Goal: Transaction & Acquisition: Purchase product/service

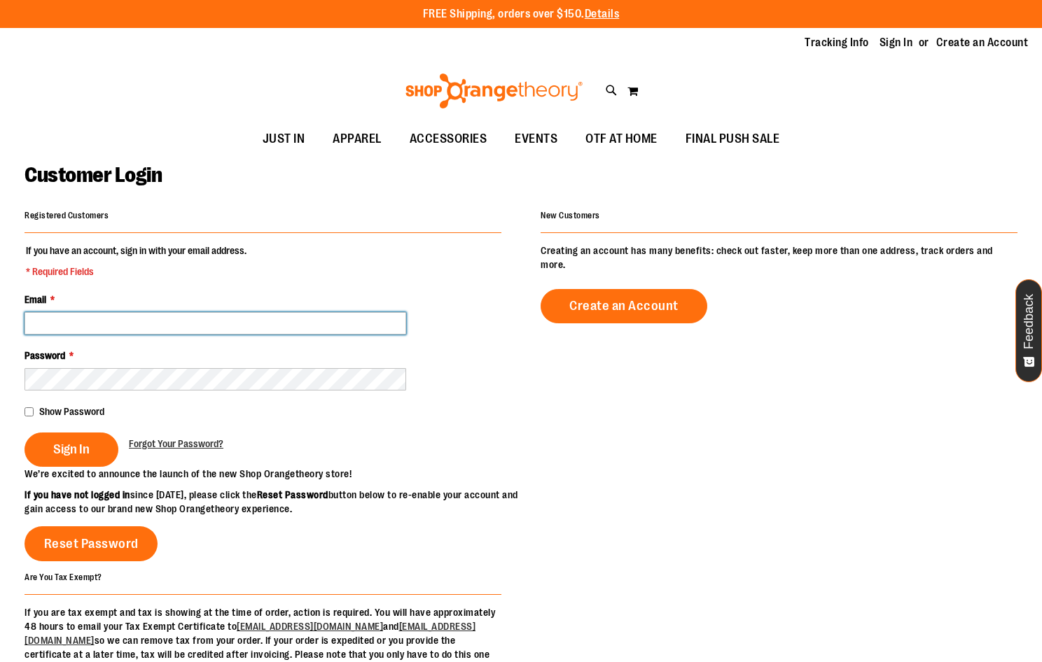
click at [308, 326] on input "Email *" at bounding box center [216, 323] width 382 height 22
type input "**********"
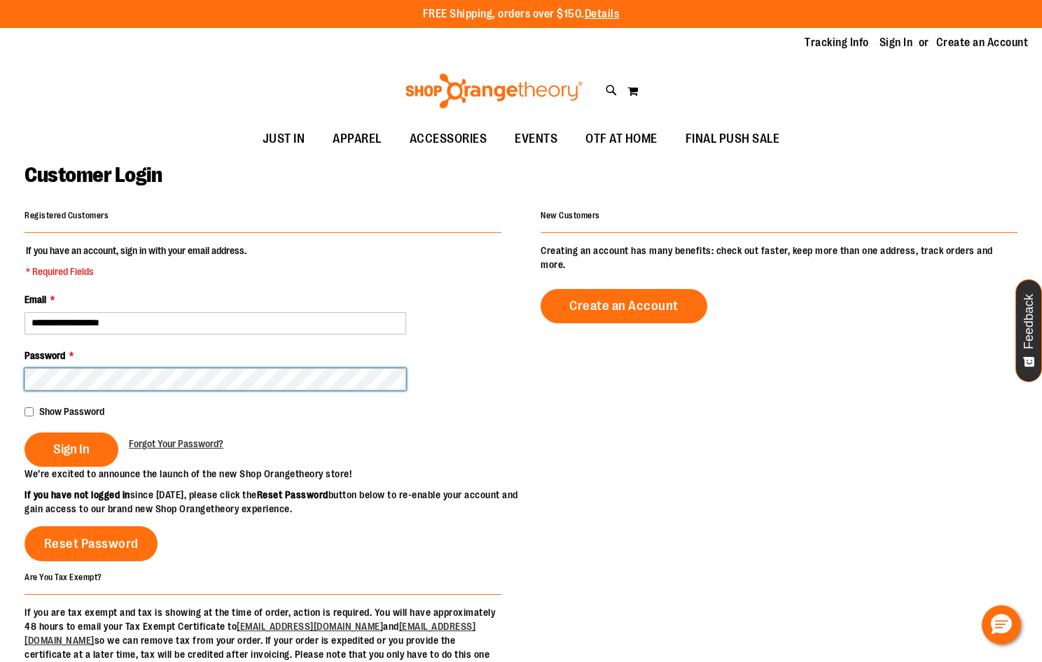
click at [25, 433] on button "Sign In" at bounding box center [72, 450] width 94 height 34
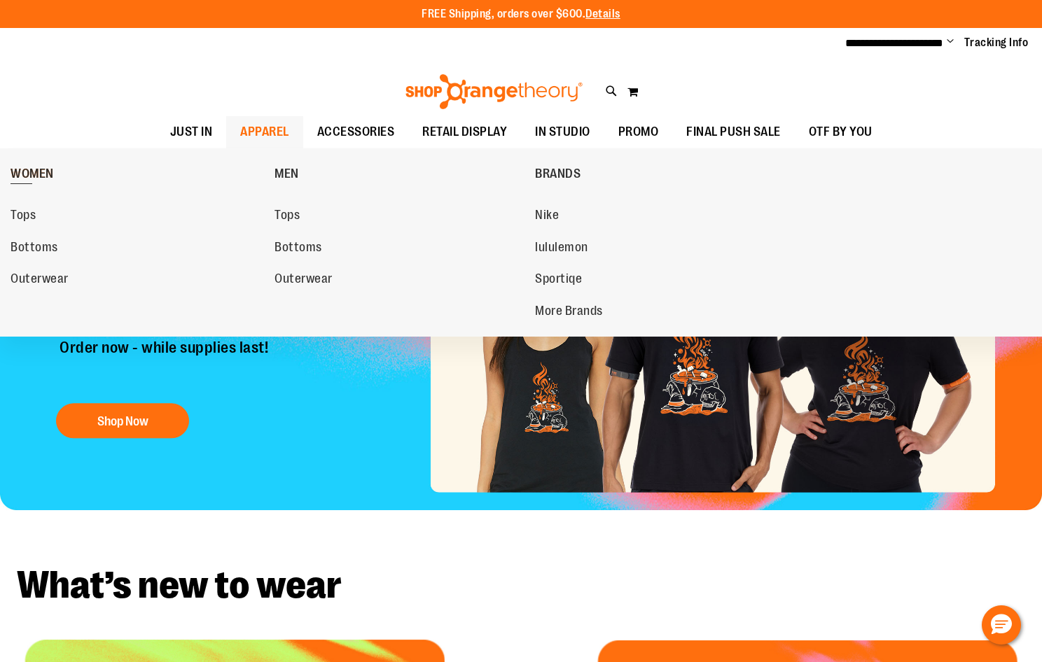
click at [34, 179] on span "WOMEN" at bounding box center [32, 176] width 43 height 18
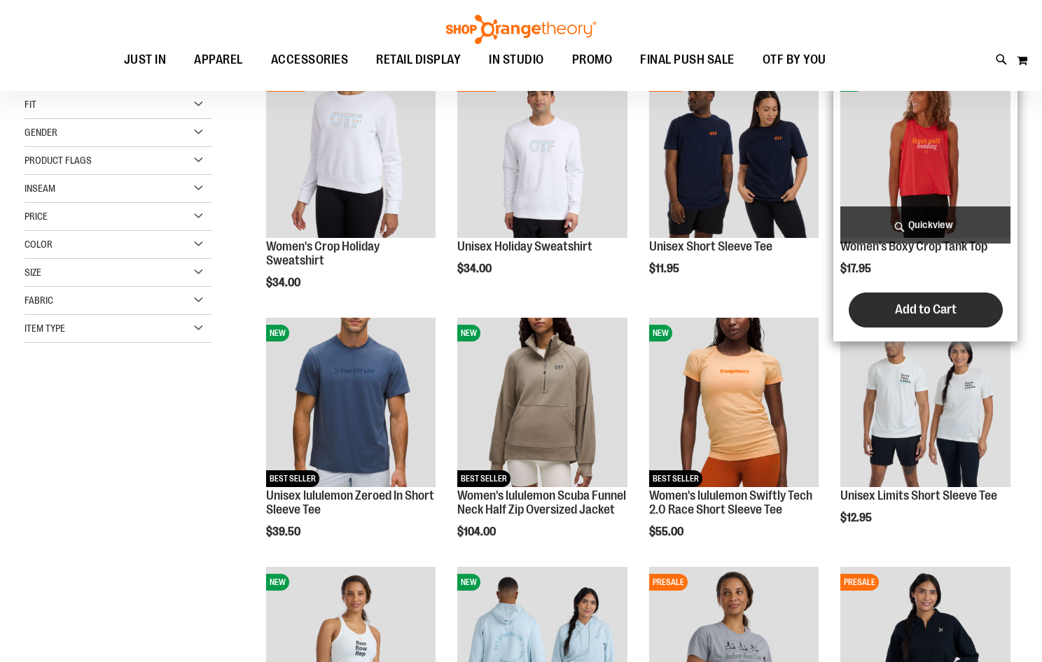
scroll to position [209, 0]
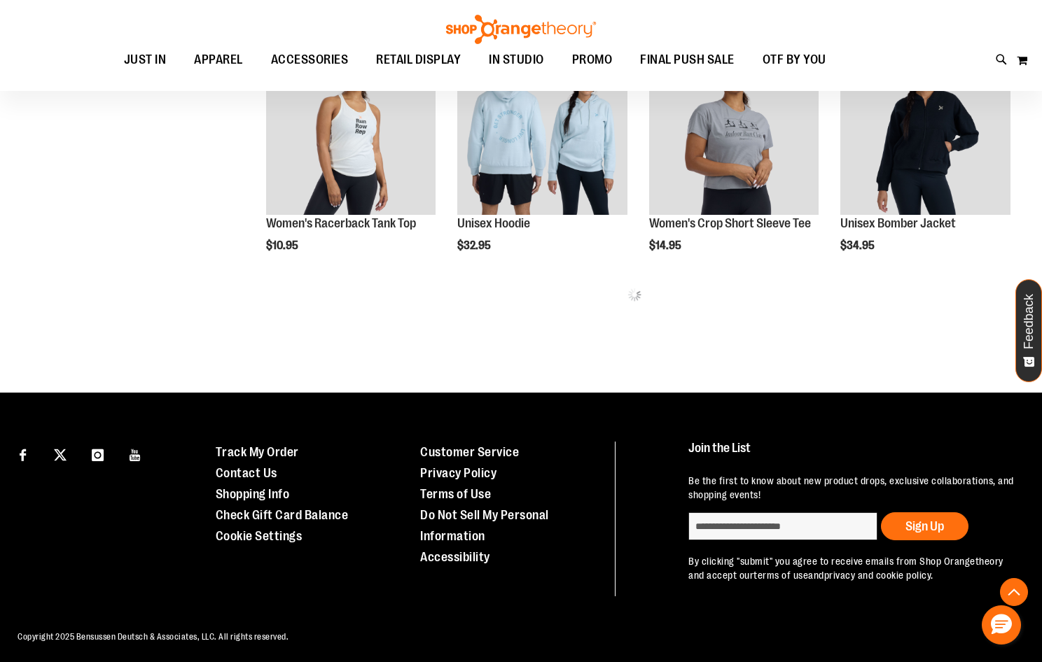
scroll to position [738, 0]
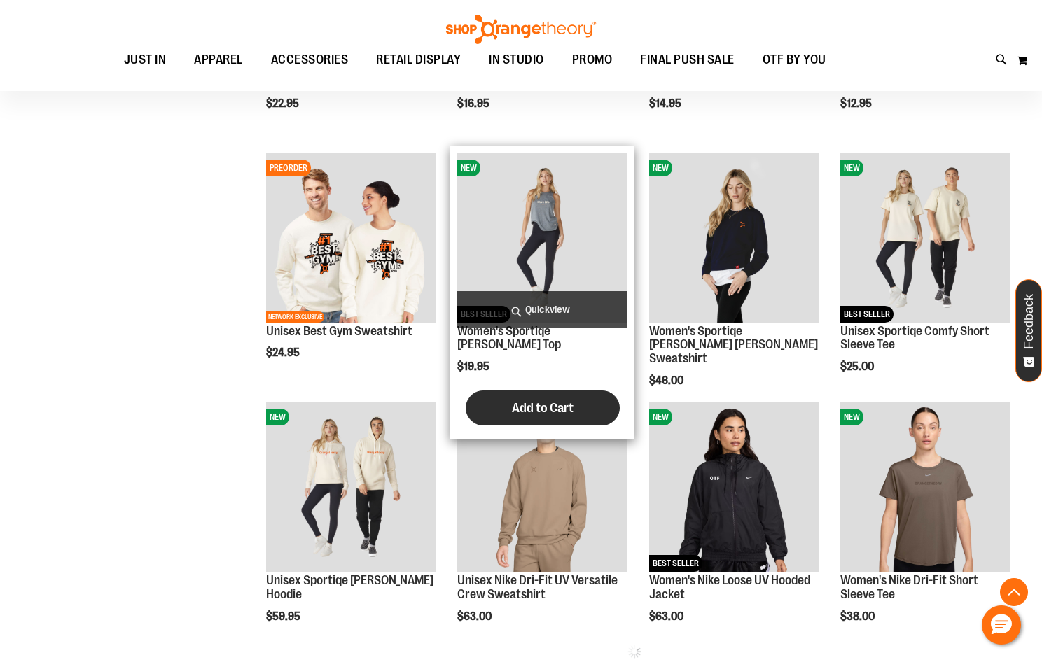
scroll to position [1158, 0]
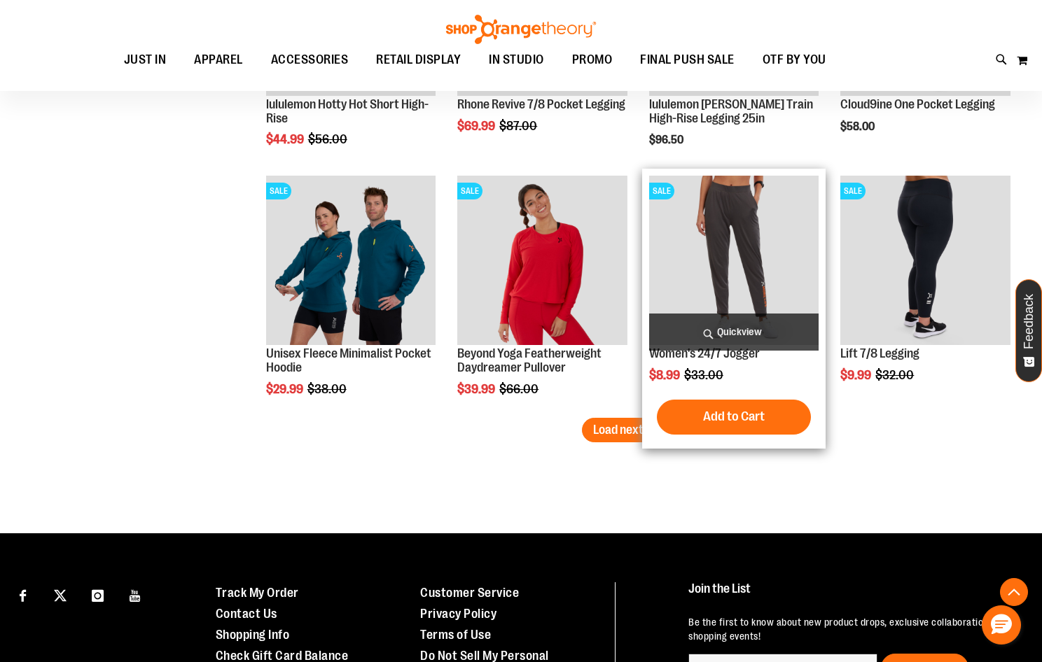
scroll to position [2100, 0]
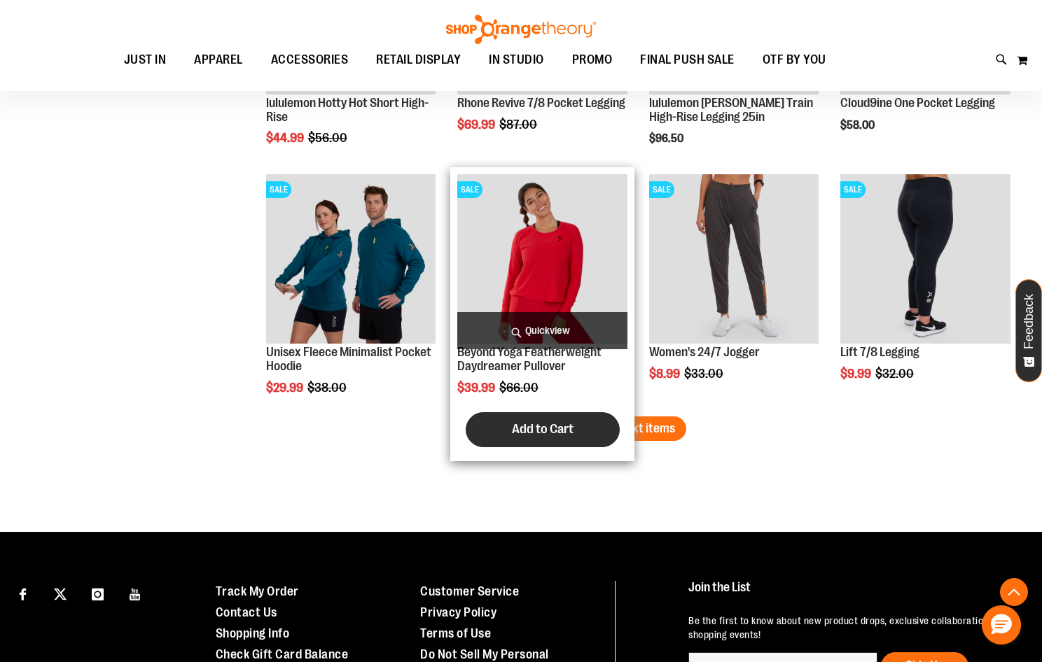
click at [595, 424] on button "Add to Cart" at bounding box center [543, 429] width 154 height 35
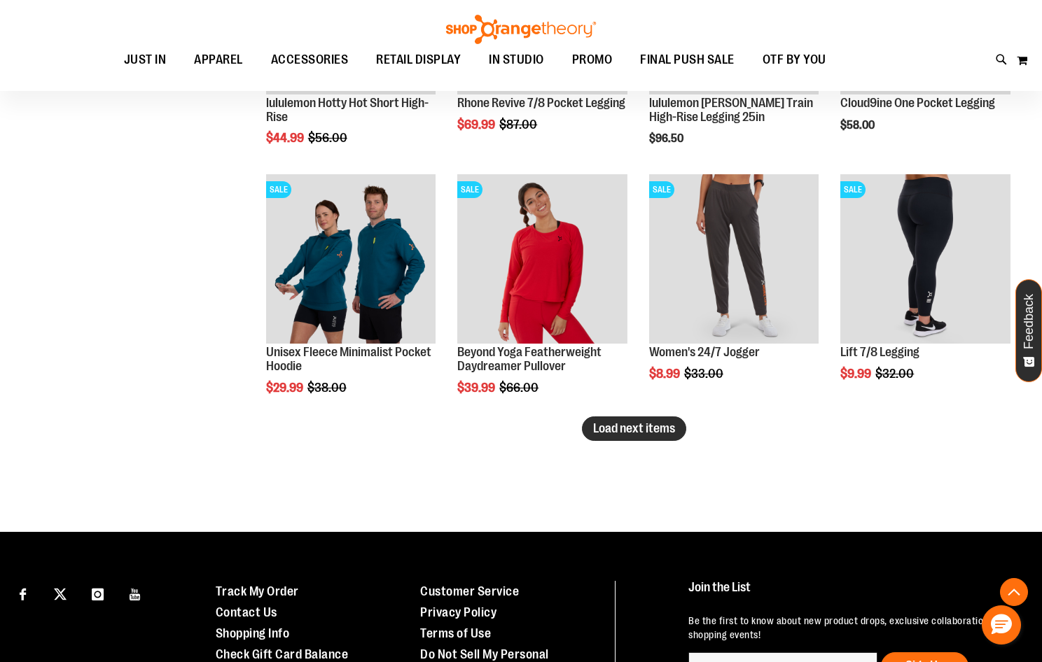
click at [645, 422] on span "Load next items" at bounding box center [634, 428] width 82 height 14
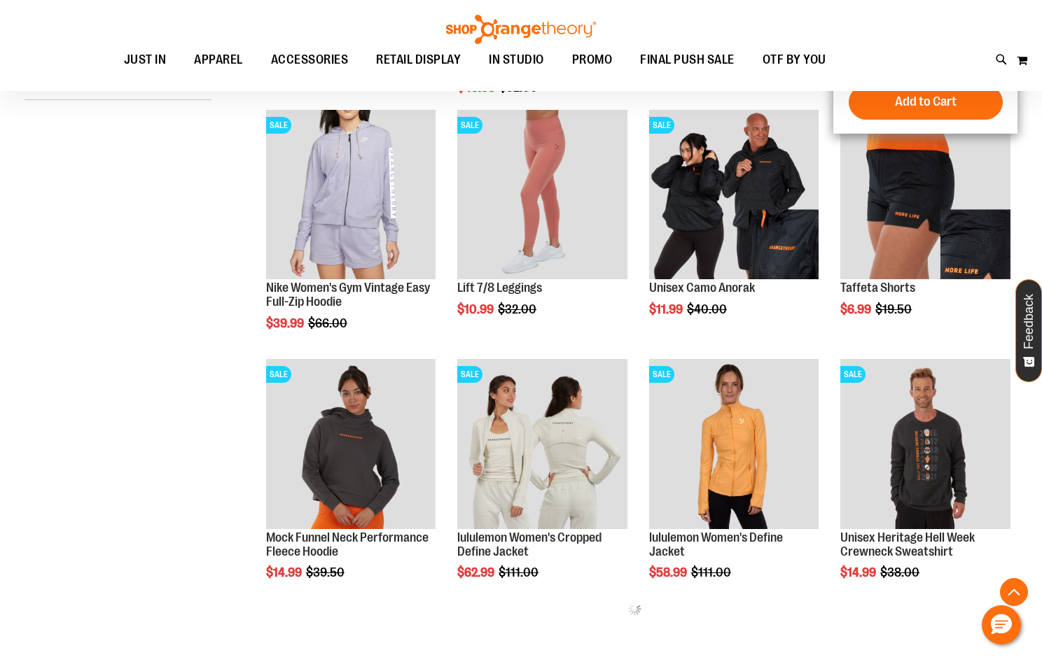
scroll to position [489, 0]
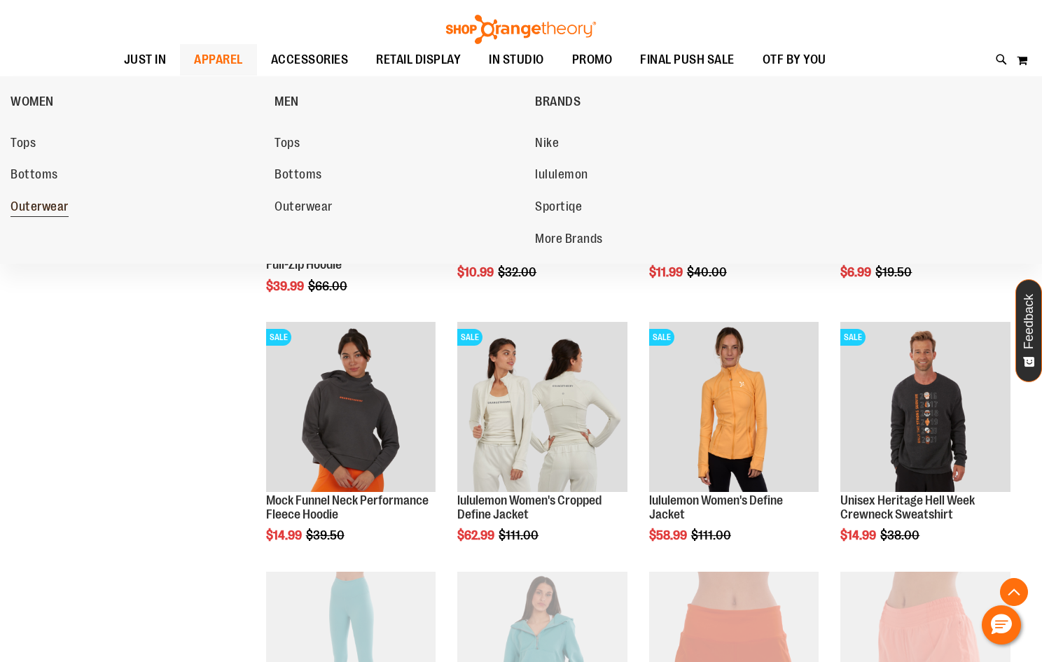
click at [57, 209] on span "Outerwear" at bounding box center [40, 209] width 58 height 18
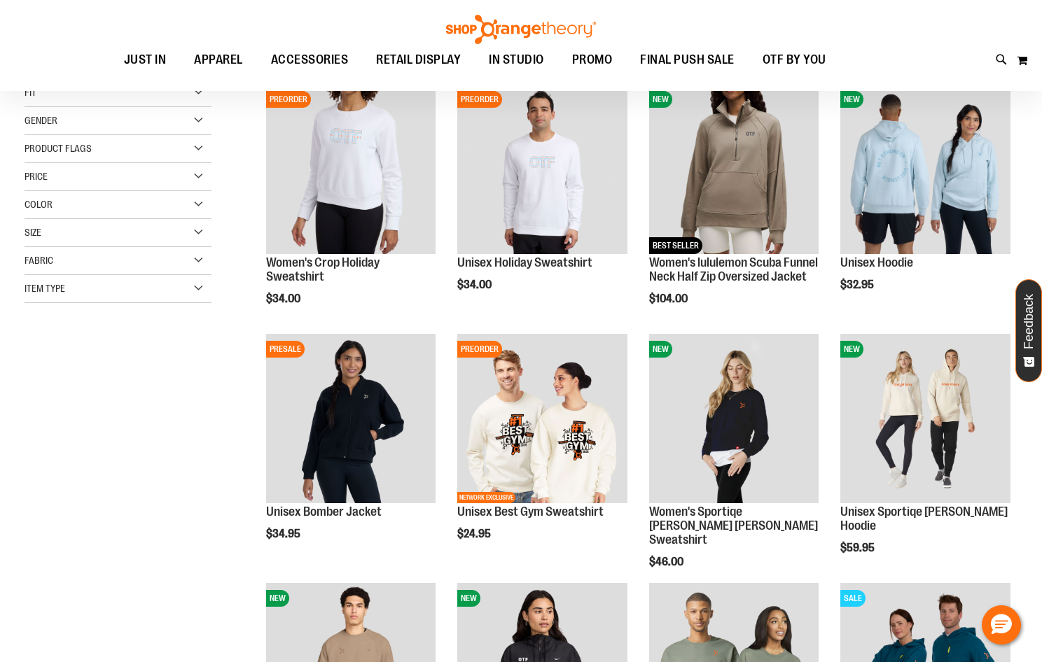
scroll to position [209, 0]
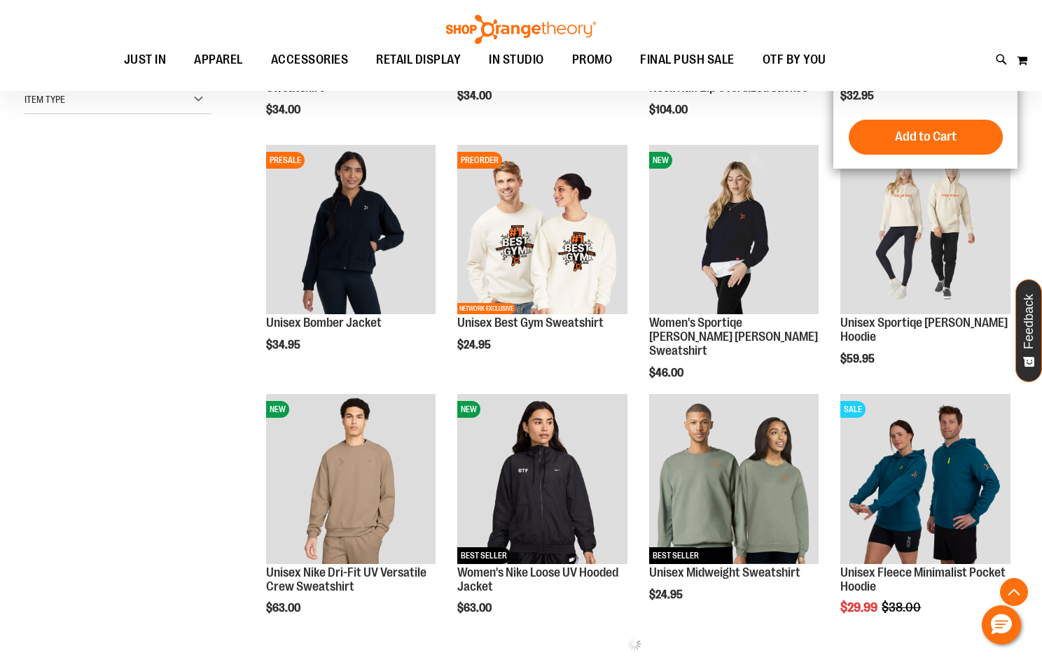
scroll to position [419, 0]
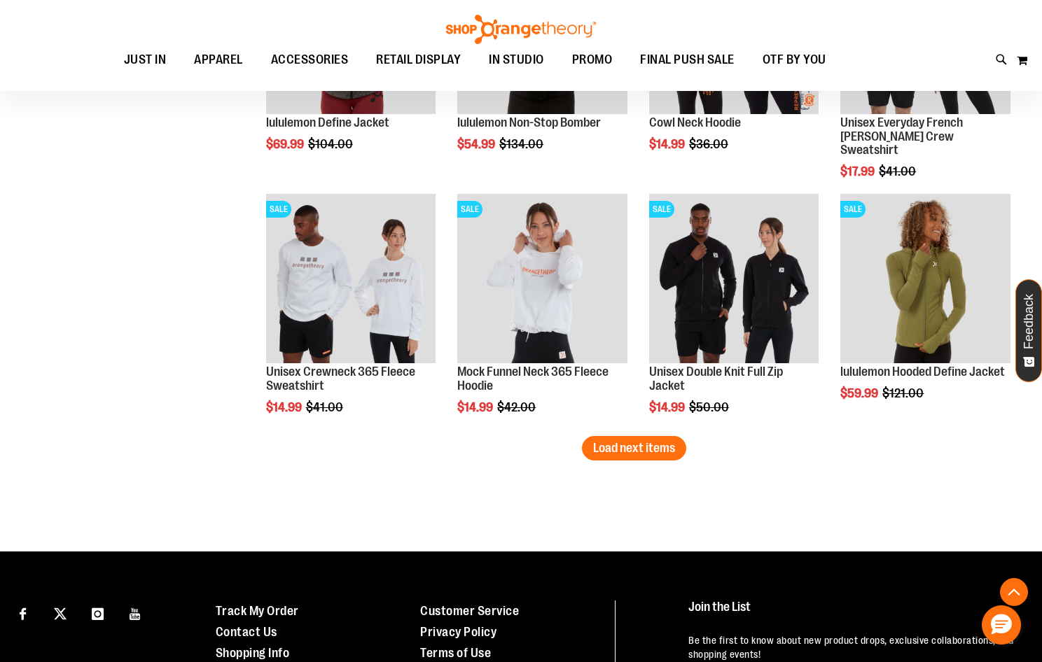
scroll to position [2170, 0]
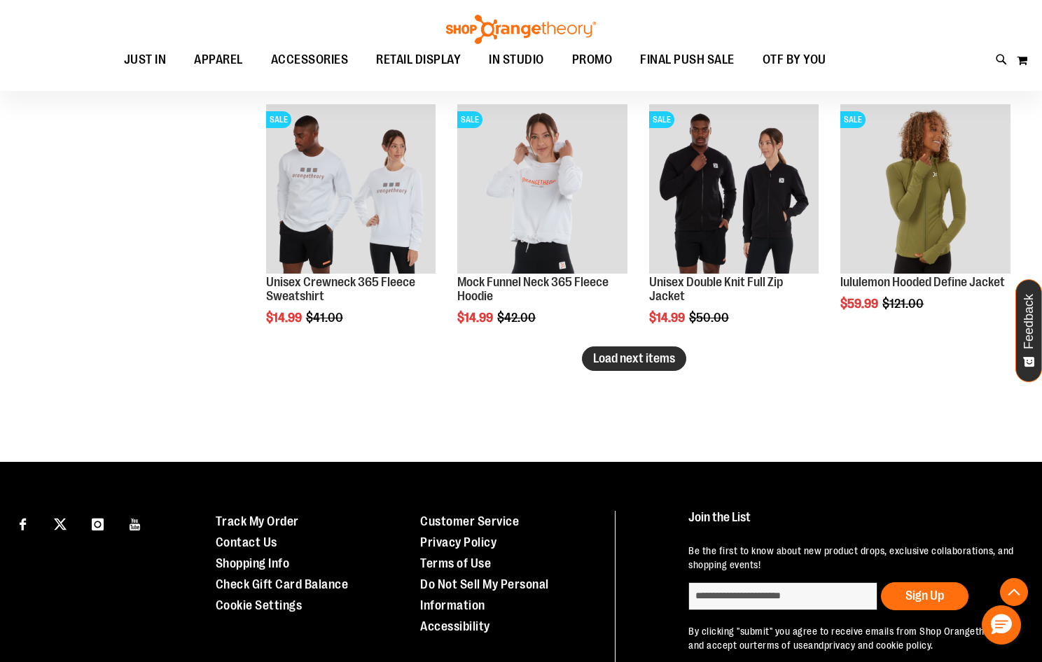
click at [604, 356] on span "Load next items" at bounding box center [634, 358] width 82 height 14
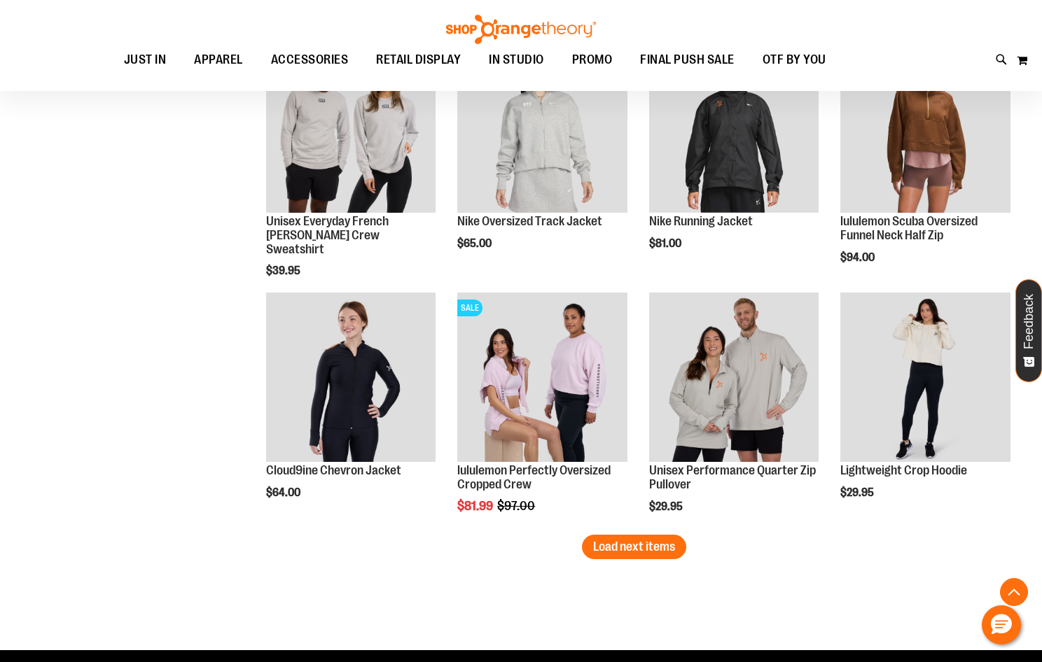
scroll to position [2800, 0]
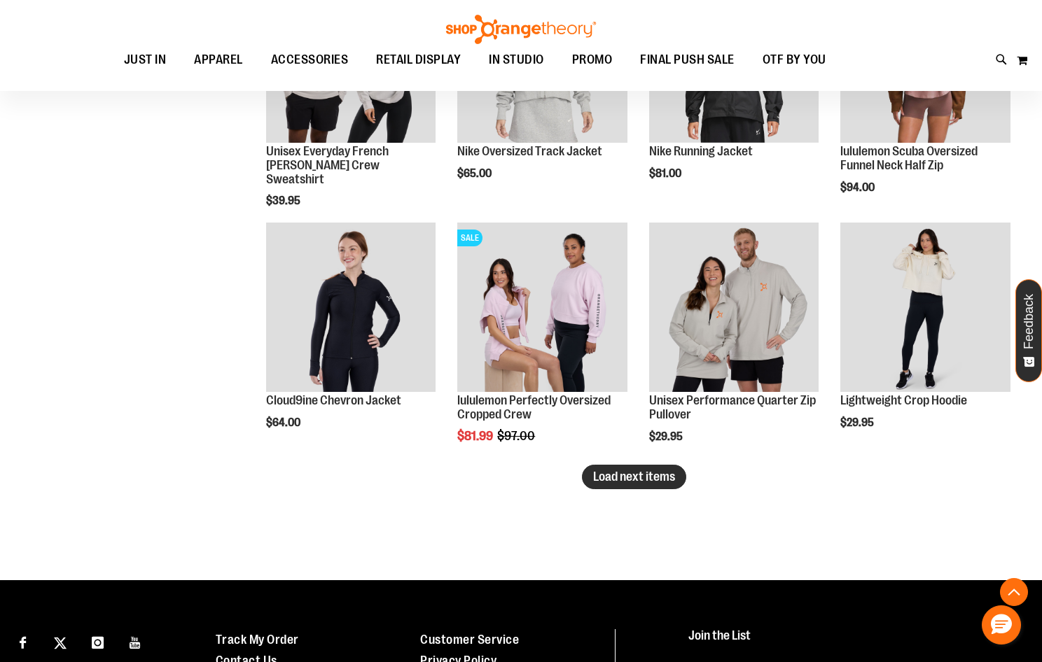
click at [615, 484] on button "Load next items" at bounding box center [634, 477] width 104 height 25
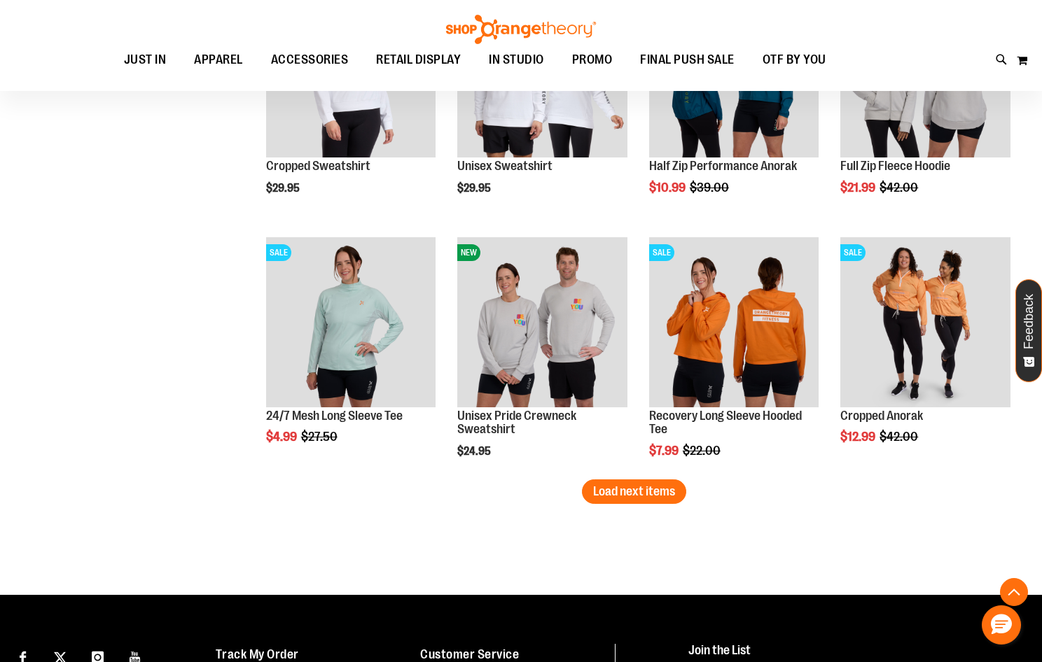
scroll to position [3570, 0]
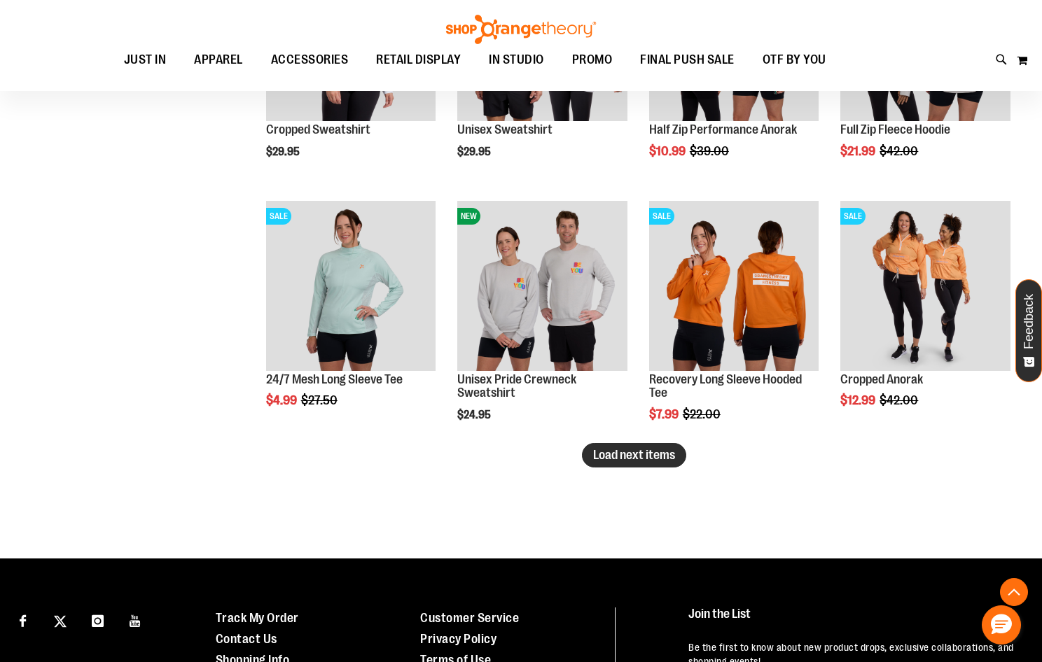
click at [666, 465] on button "Load next items" at bounding box center [634, 455] width 104 height 25
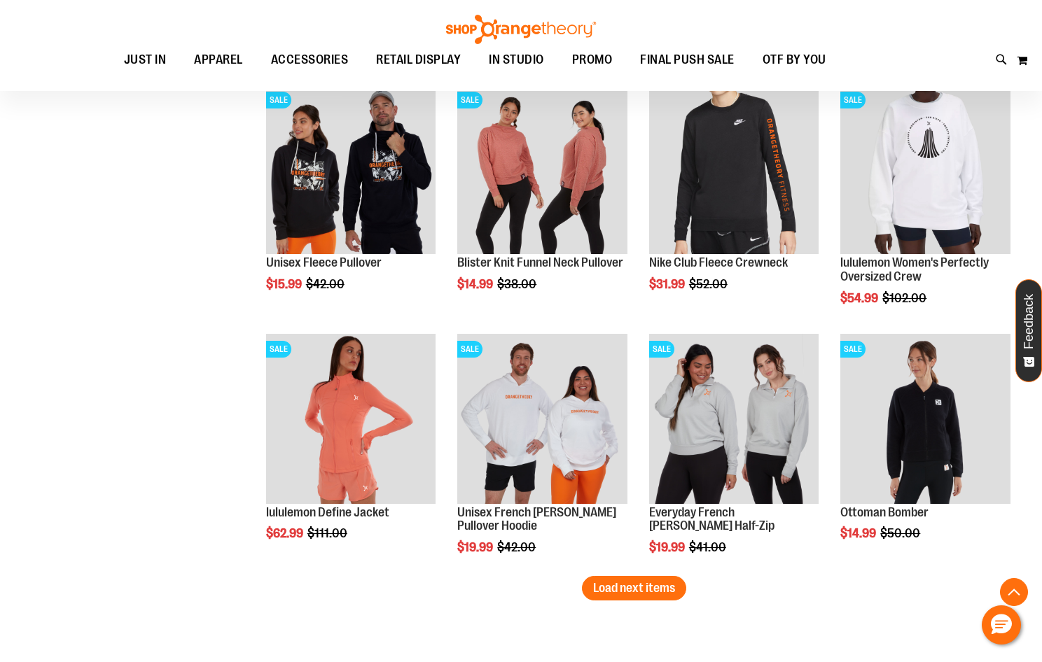
scroll to position [4200, 0]
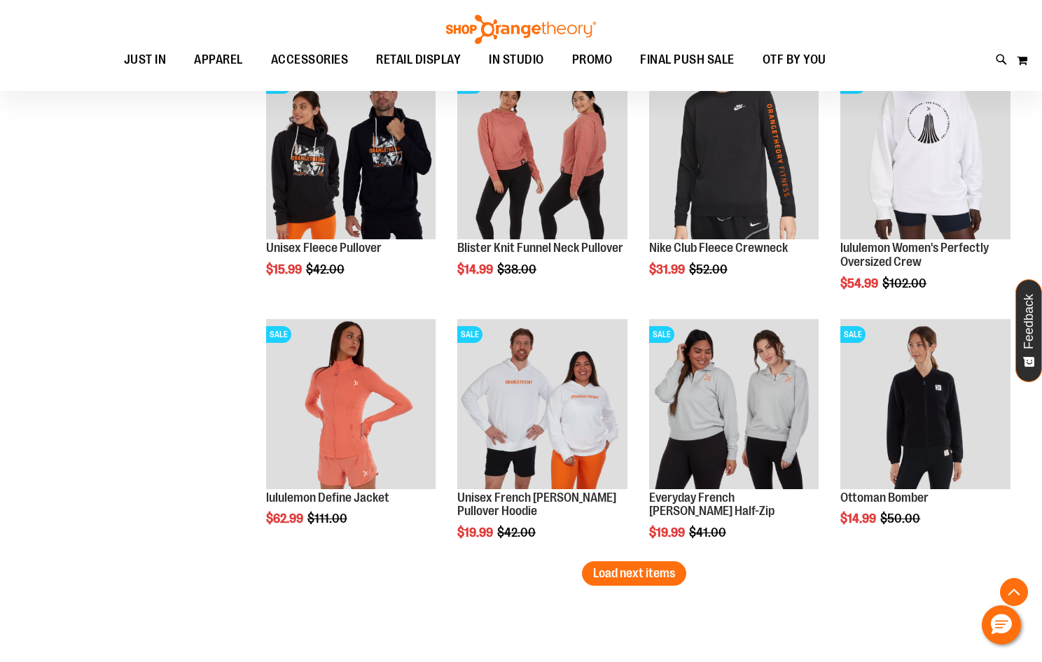
click at [627, 575] on span "Load next items" at bounding box center [634, 573] width 82 height 14
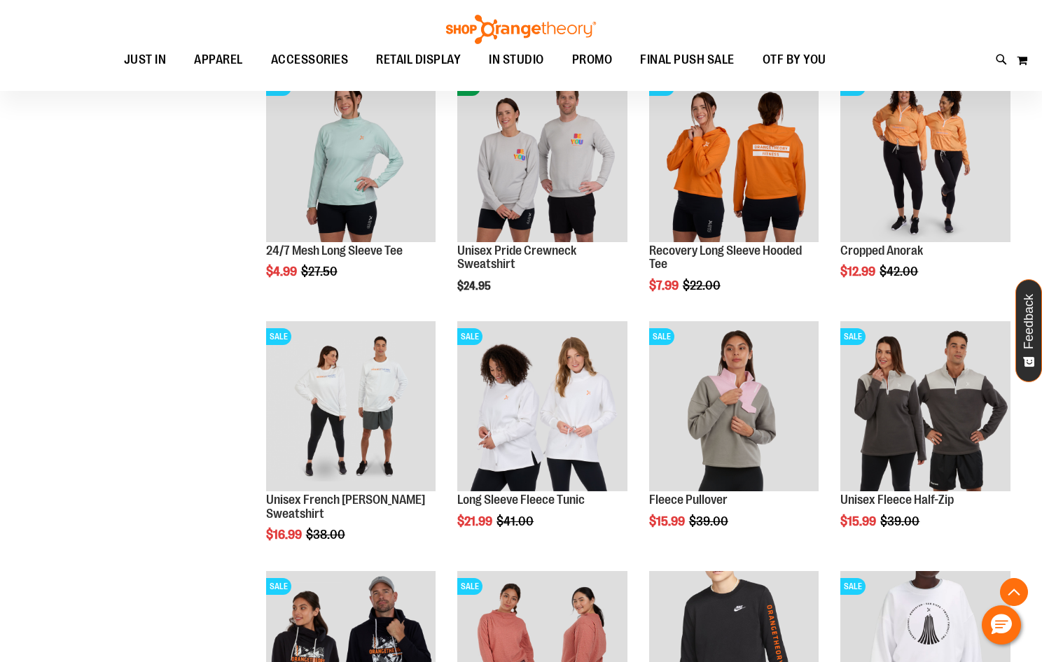
scroll to position [3640, 0]
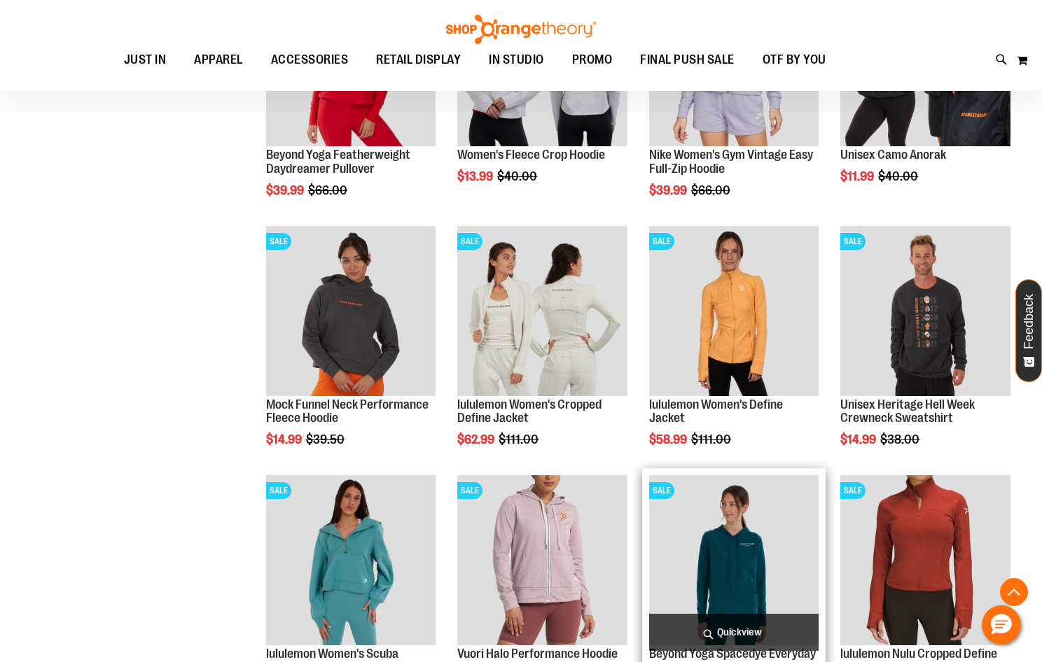
scroll to position [699, 0]
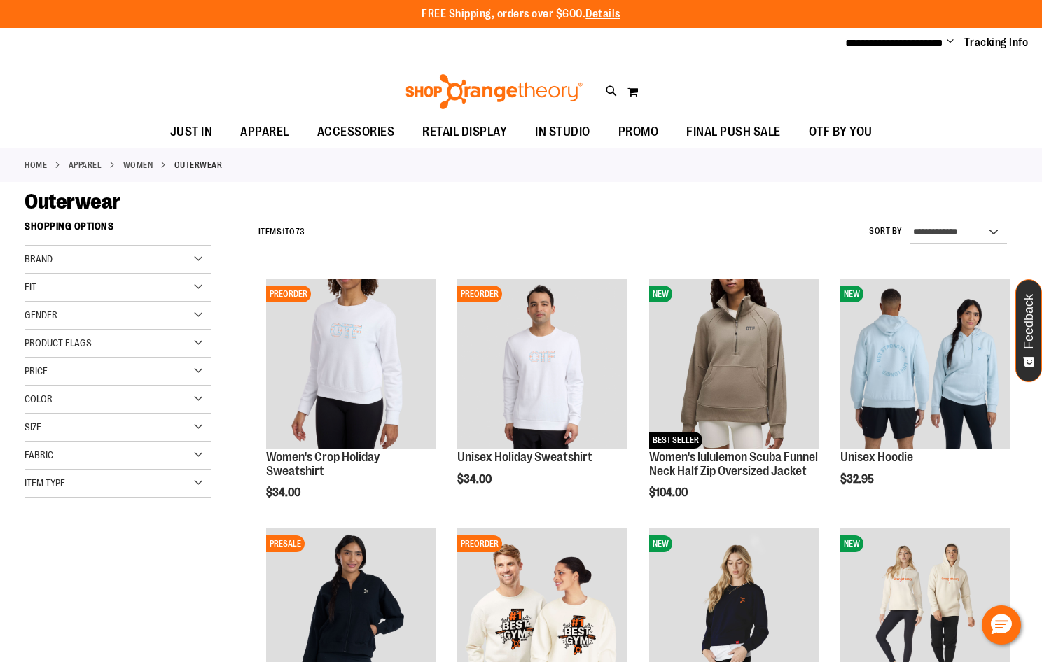
click at [198, 267] on div "Brand" at bounding box center [118, 260] width 187 height 28
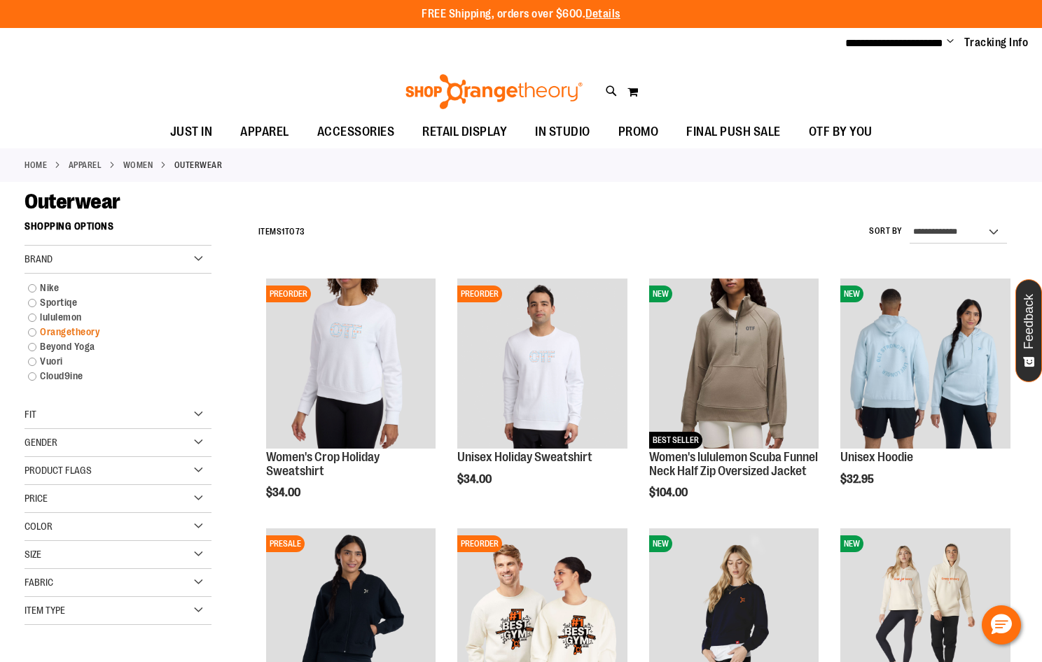
click at [72, 326] on link "Orangetheory" at bounding box center [110, 332] width 179 height 15
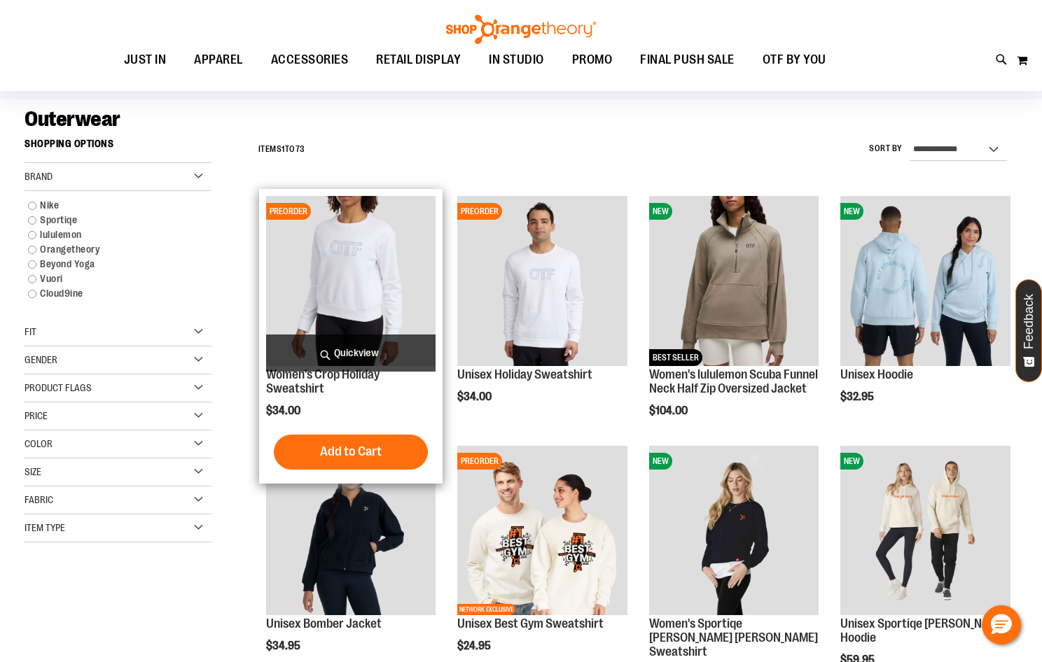
scroll to position [74, 0]
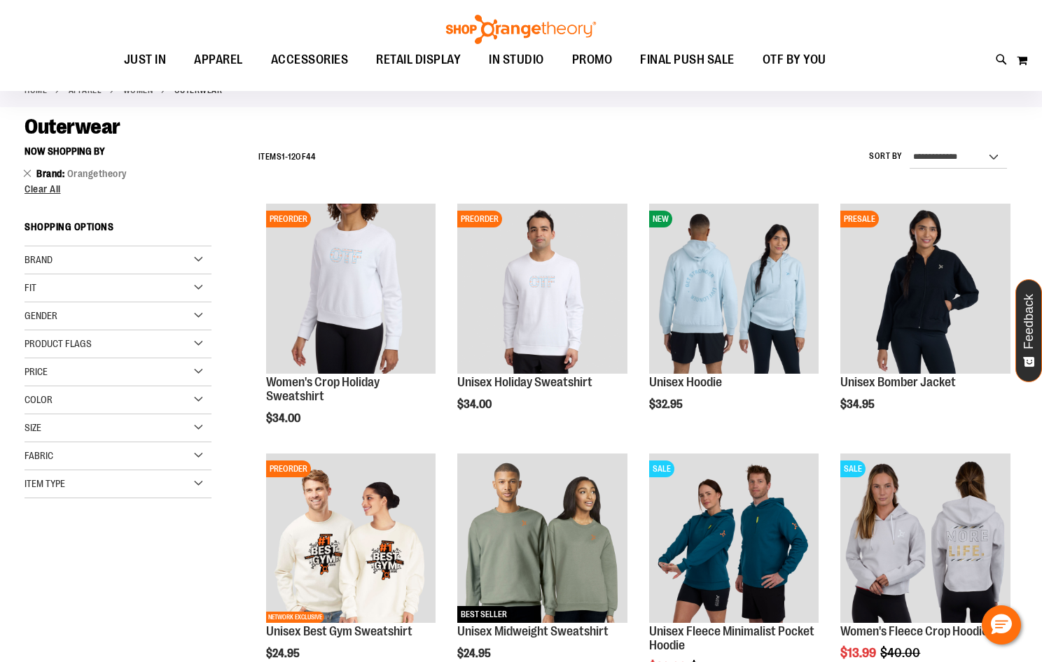
click at [180, 398] on div "Color" at bounding box center [118, 400] width 187 height 28
click at [66, 434] on div "Black" at bounding box center [62, 435] width 21 height 21
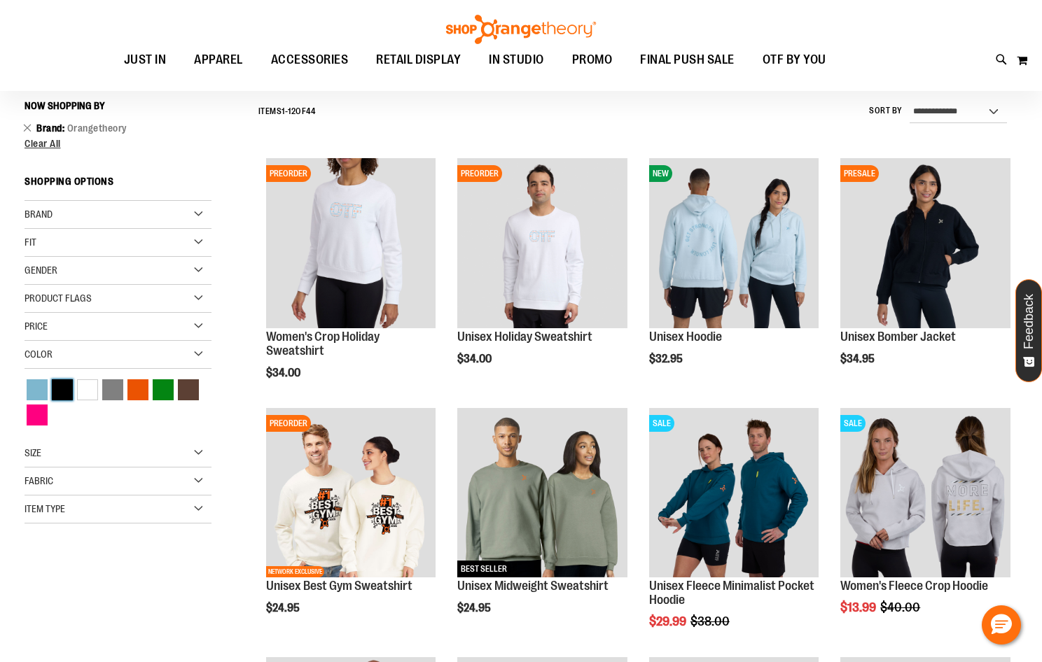
scroll to position [123, 0]
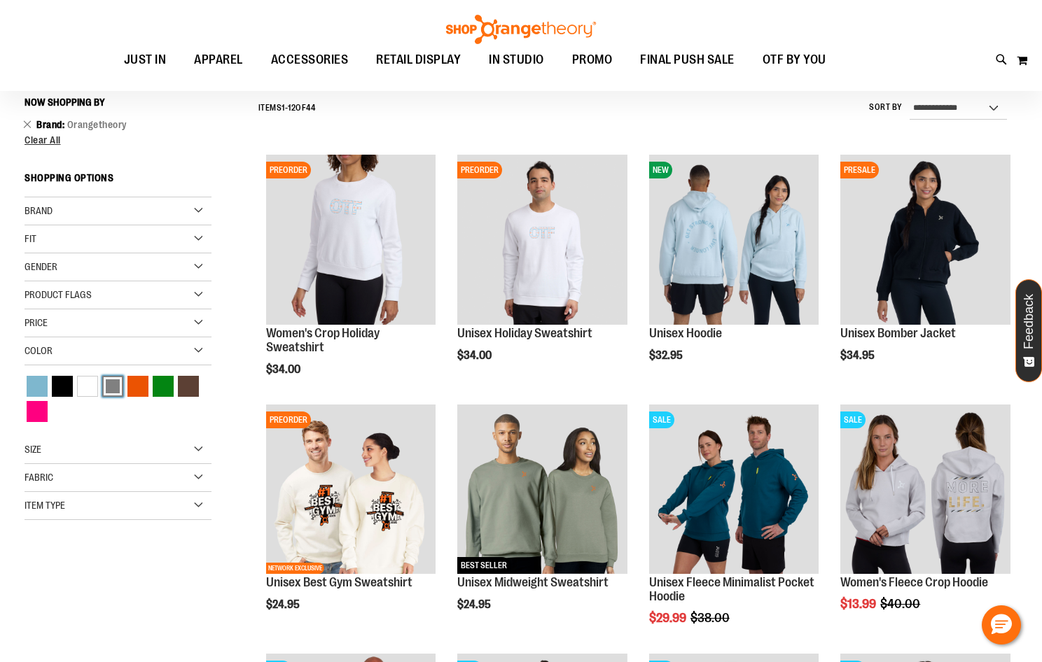
click at [110, 382] on div "Grey" at bounding box center [112, 386] width 21 height 21
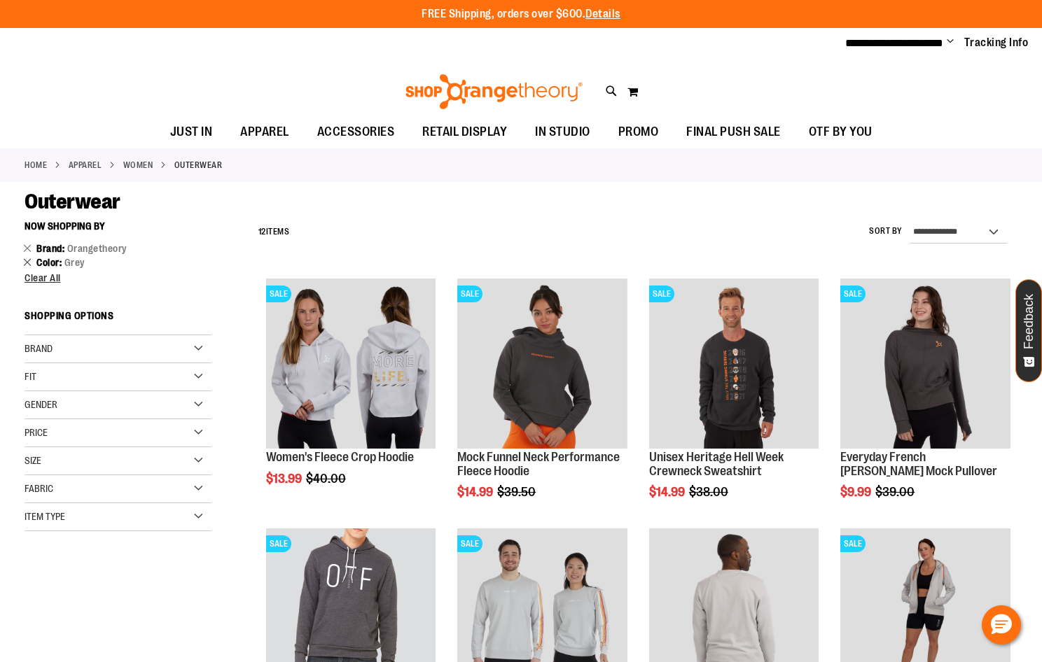
click at [29, 258] on link "Remove This Item" at bounding box center [27, 262] width 9 height 14
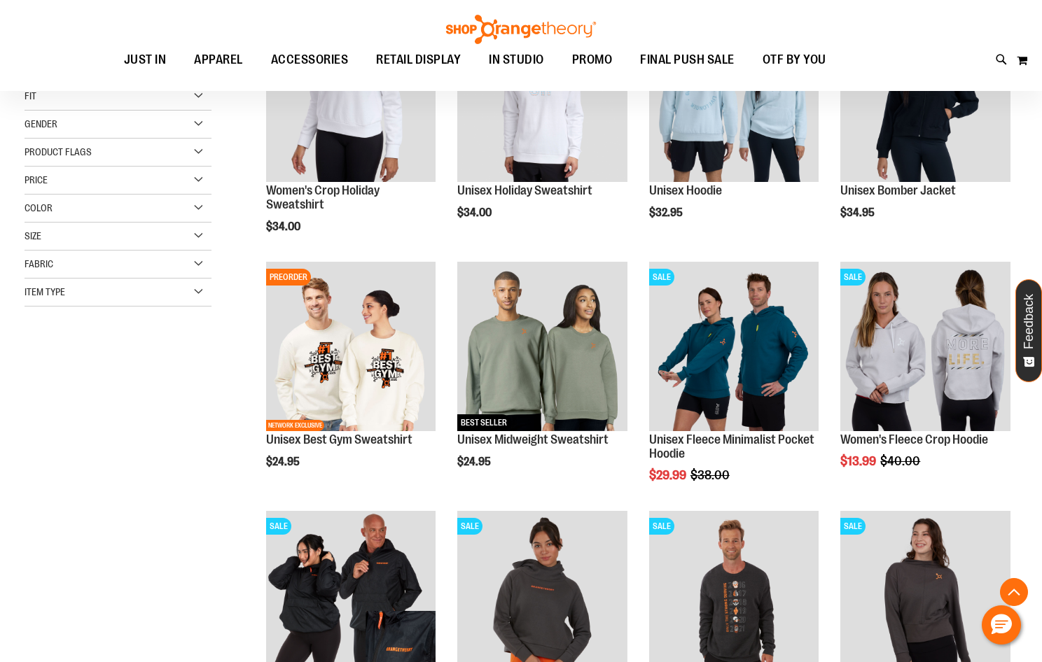
scroll to position [284, 0]
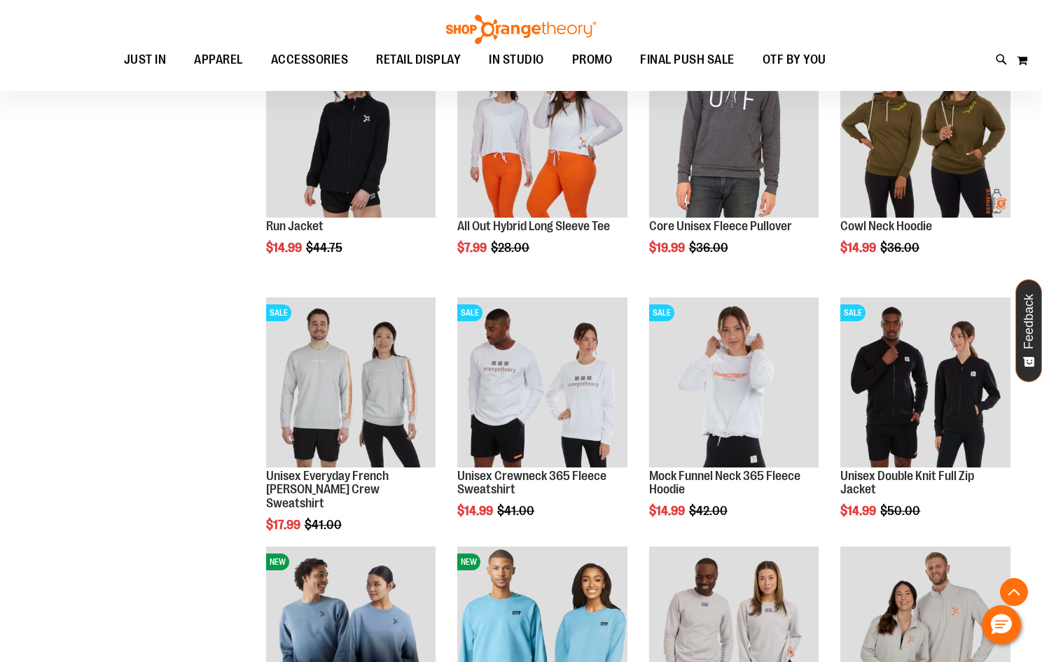
scroll to position [984, 0]
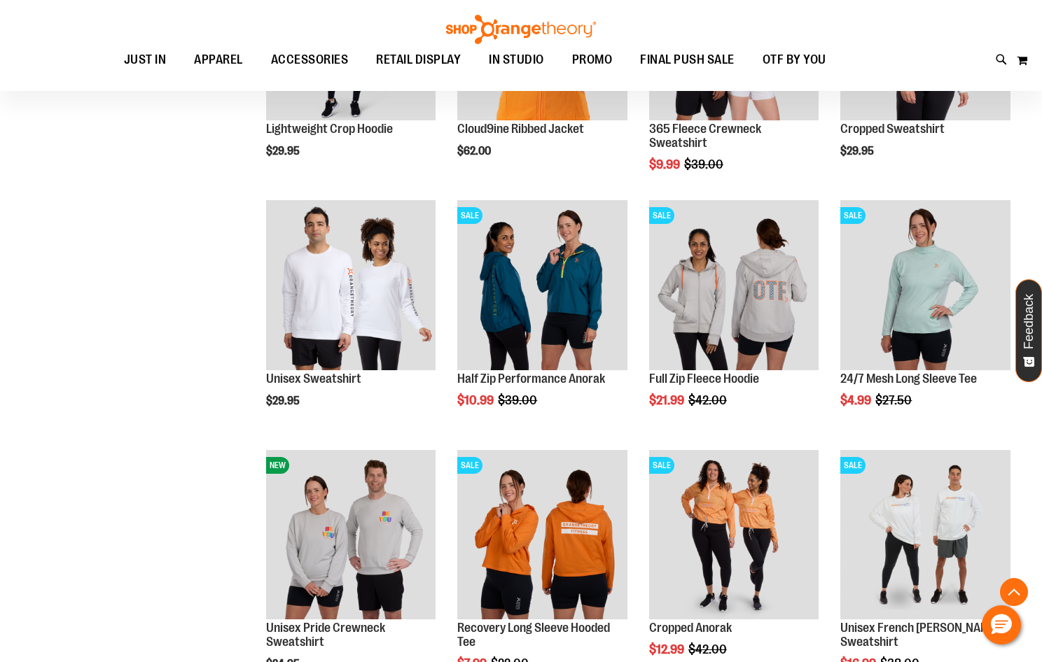
scroll to position [1964, 0]
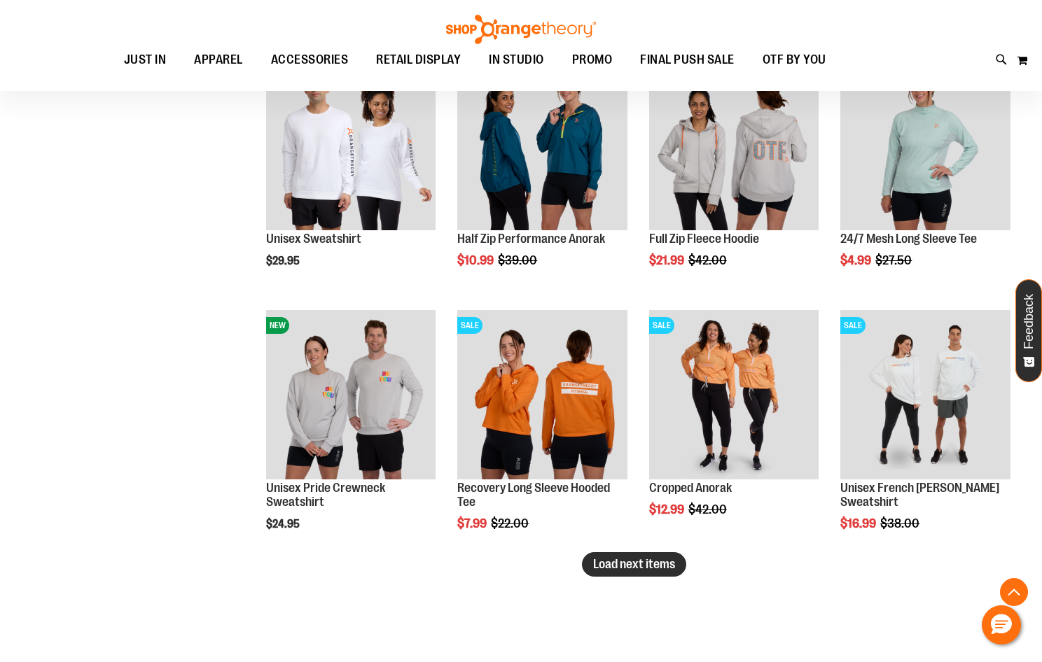
click at [657, 573] on button "Load next items" at bounding box center [634, 564] width 104 height 25
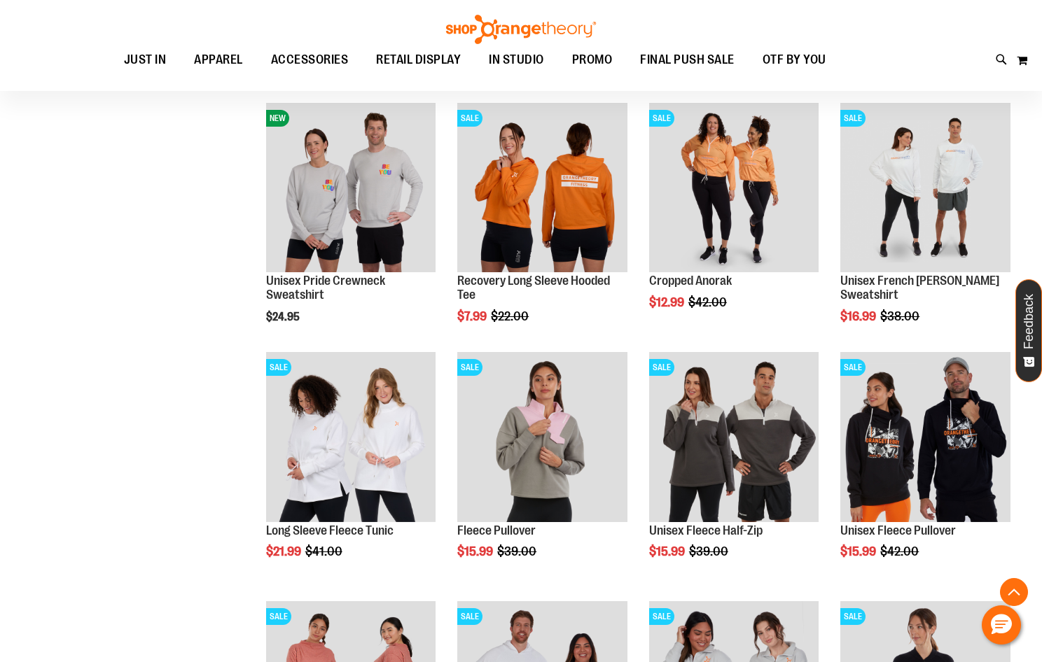
scroll to position [2034, 0]
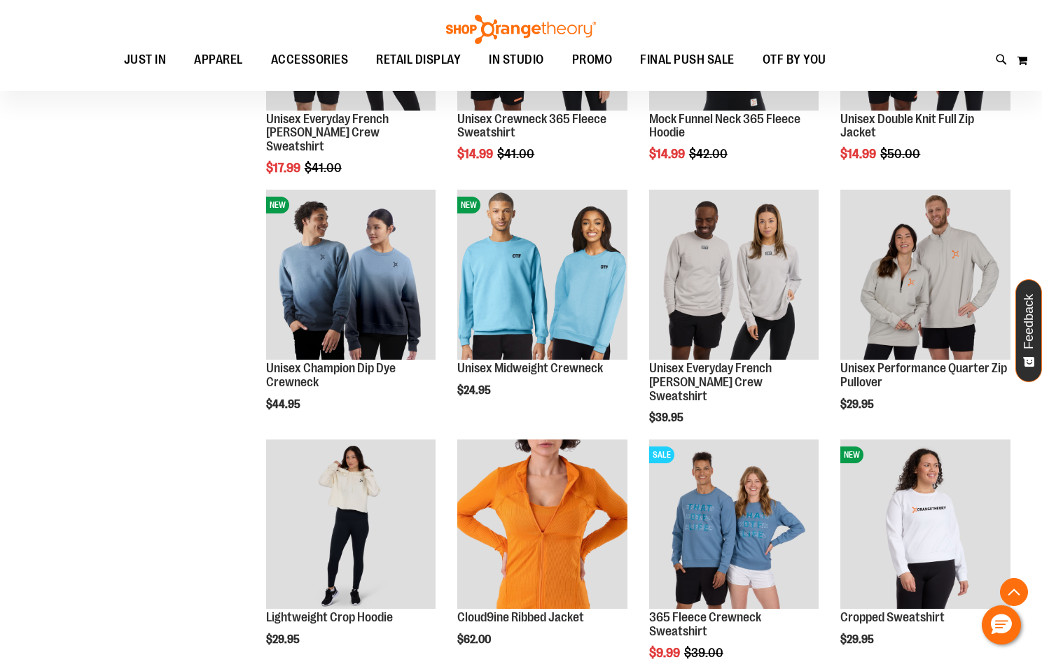
scroll to position [1334, 0]
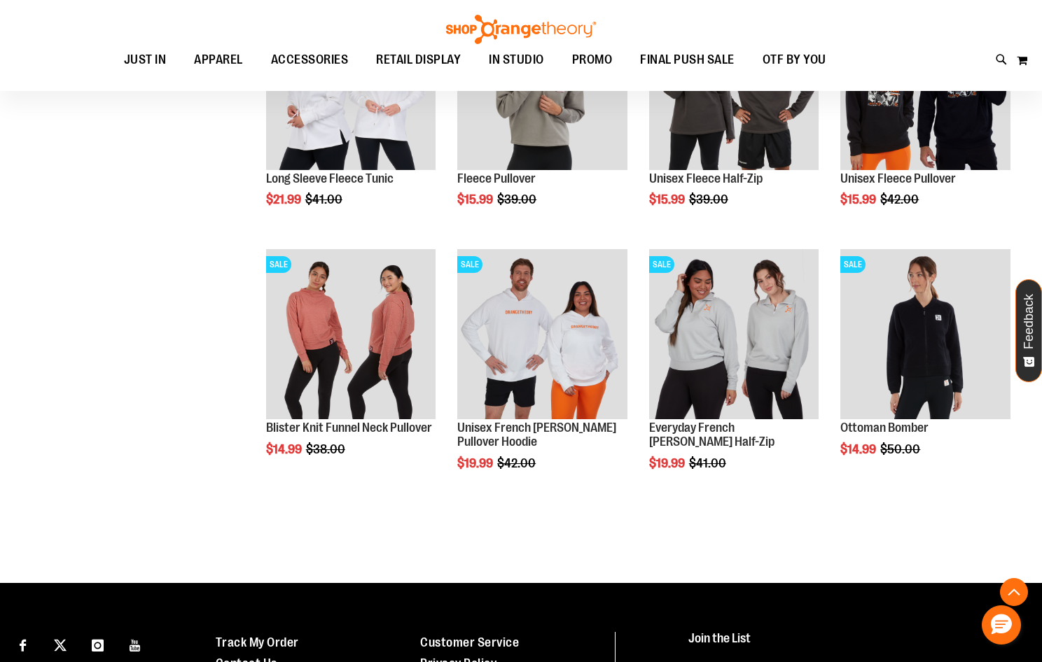
scroll to position [2524, 0]
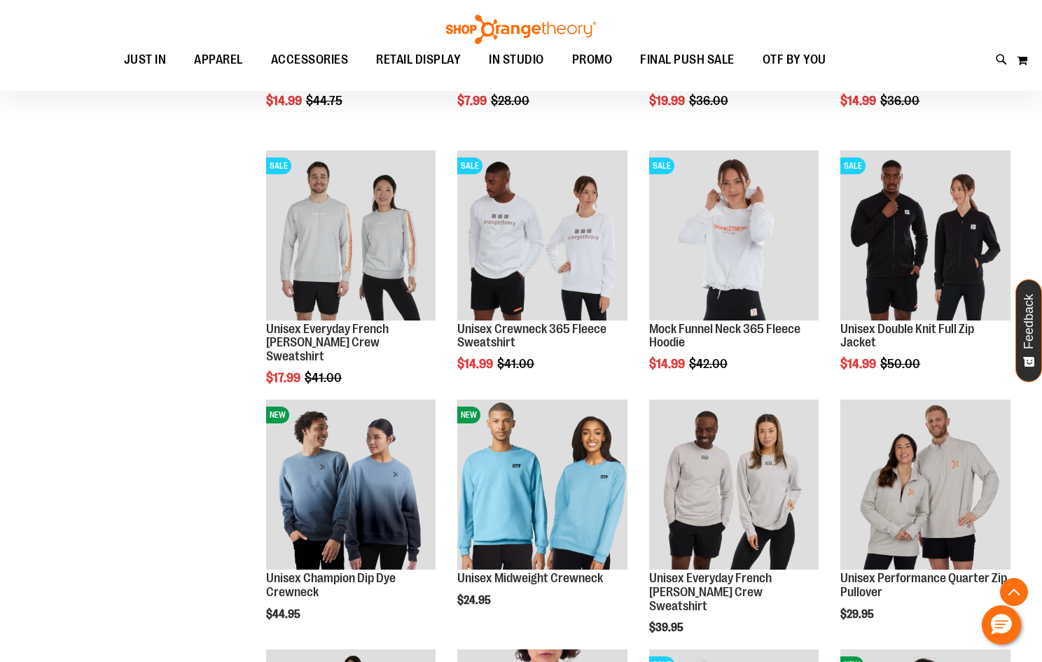
scroll to position [1054, 0]
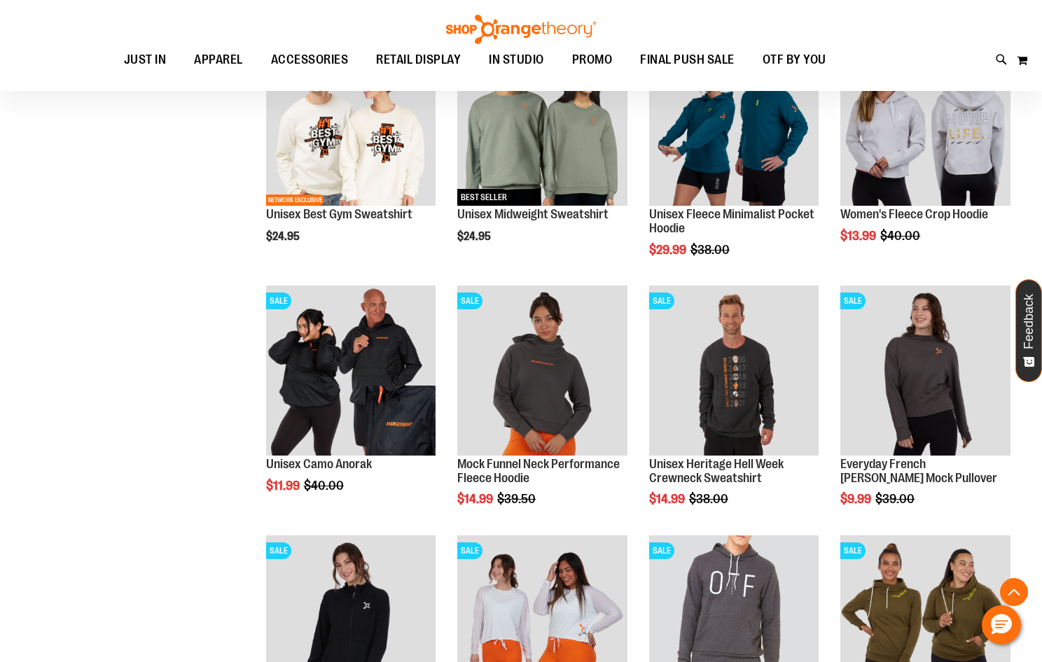
scroll to position [424, 0]
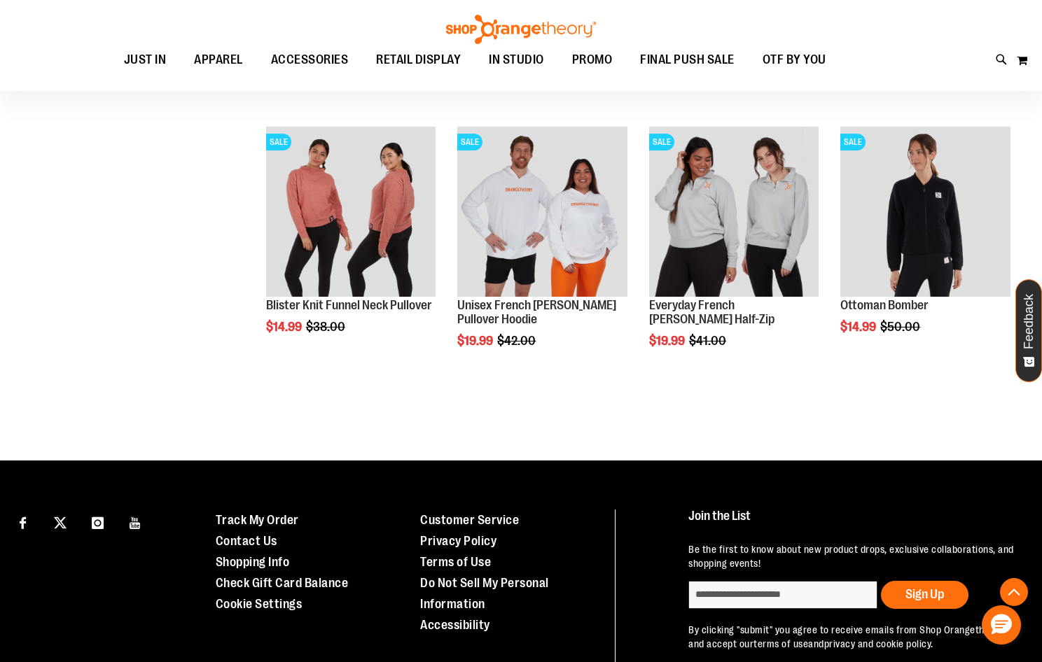
scroll to position [2440, 0]
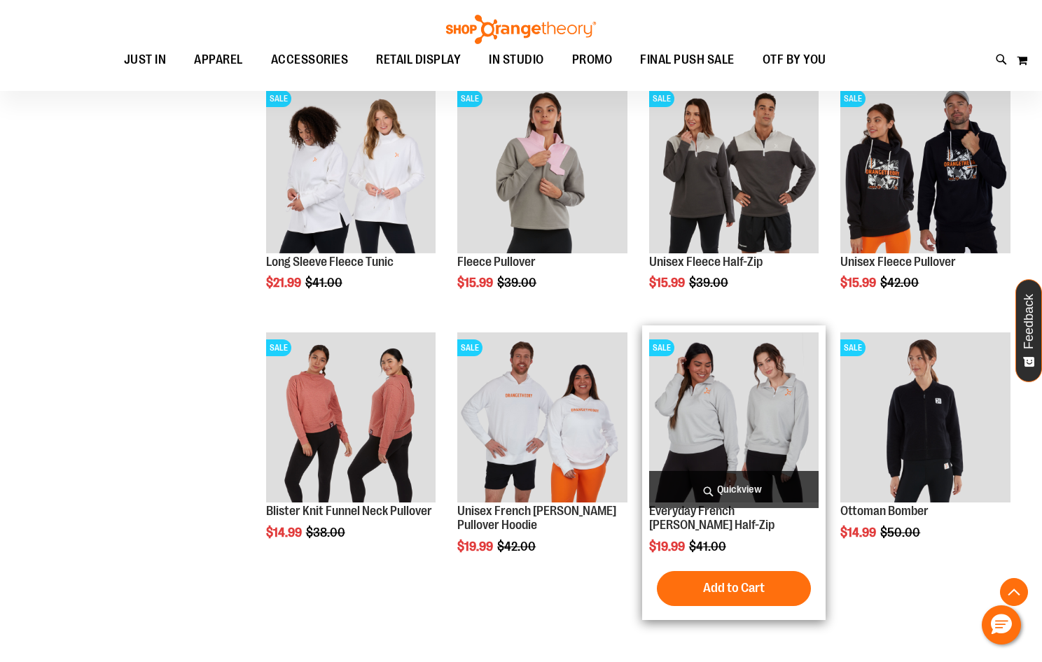
click at [751, 468] on img "product" at bounding box center [734, 418] width 170 height 170
click at [734, 419] on img "product" at bounding box center [734, 418] width 170 height 170
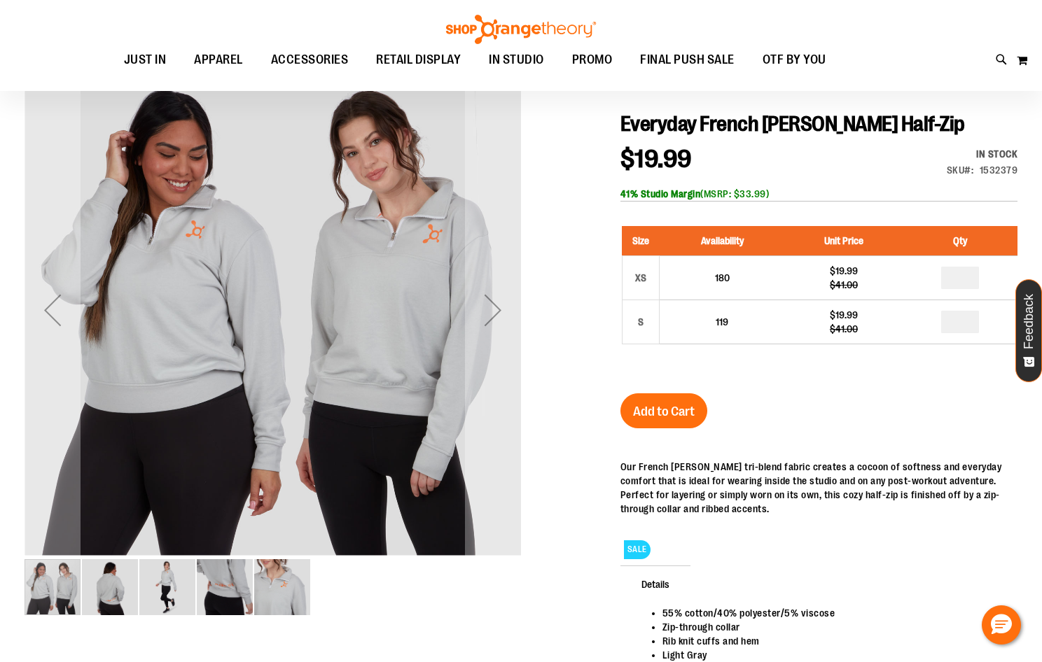
scroll to position [139, 0]
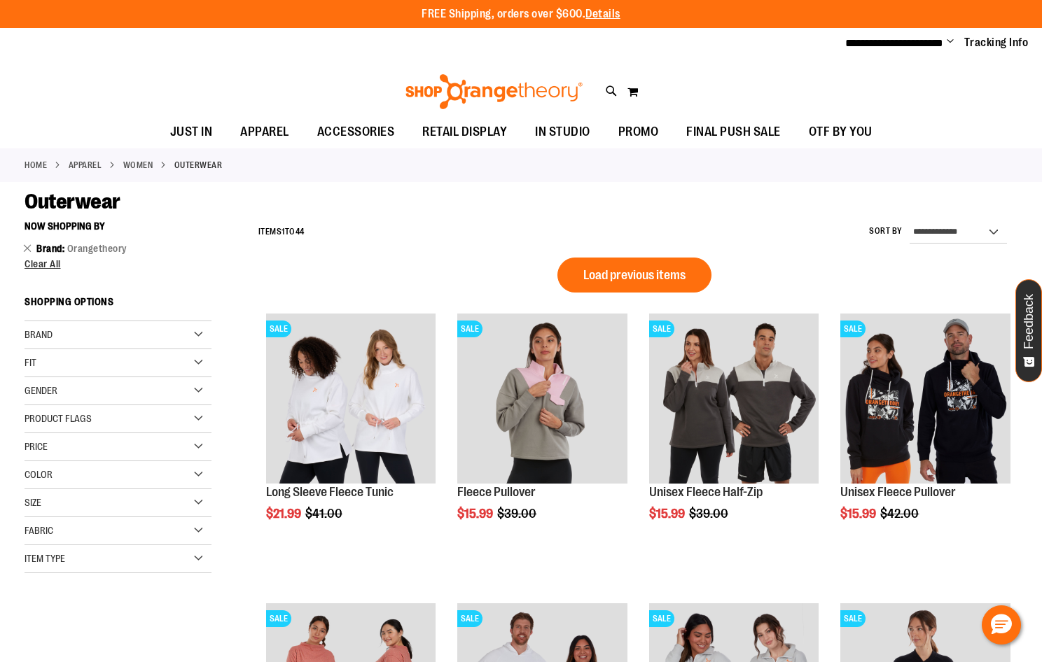
click at [133, 477] on div "Color" at bounding box center [118, 475] width 187 height 28
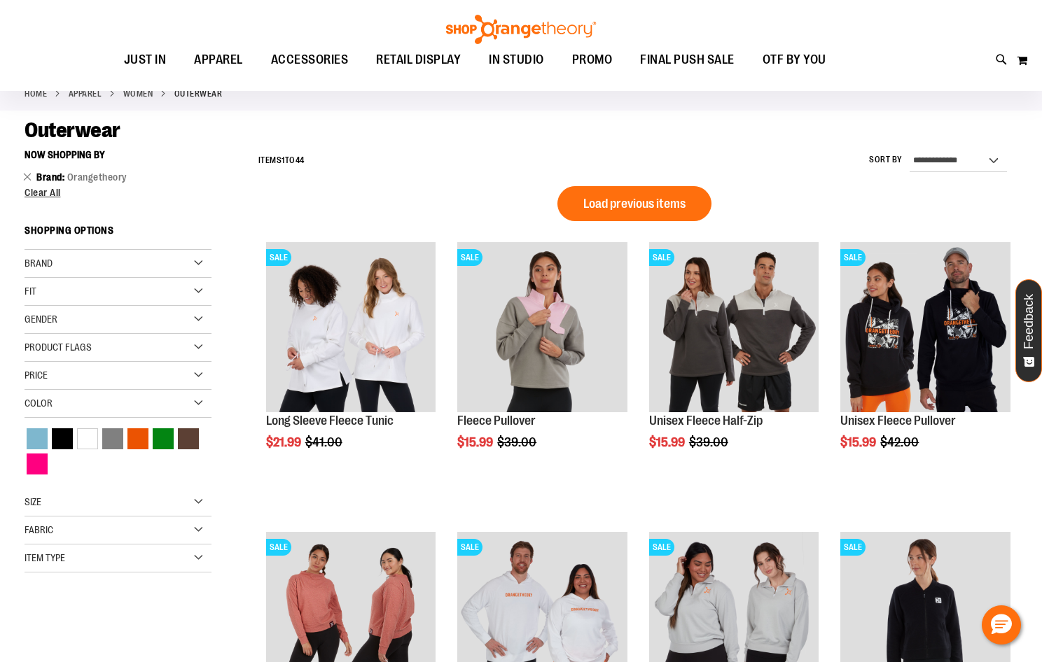
scroll to position [69, 0]
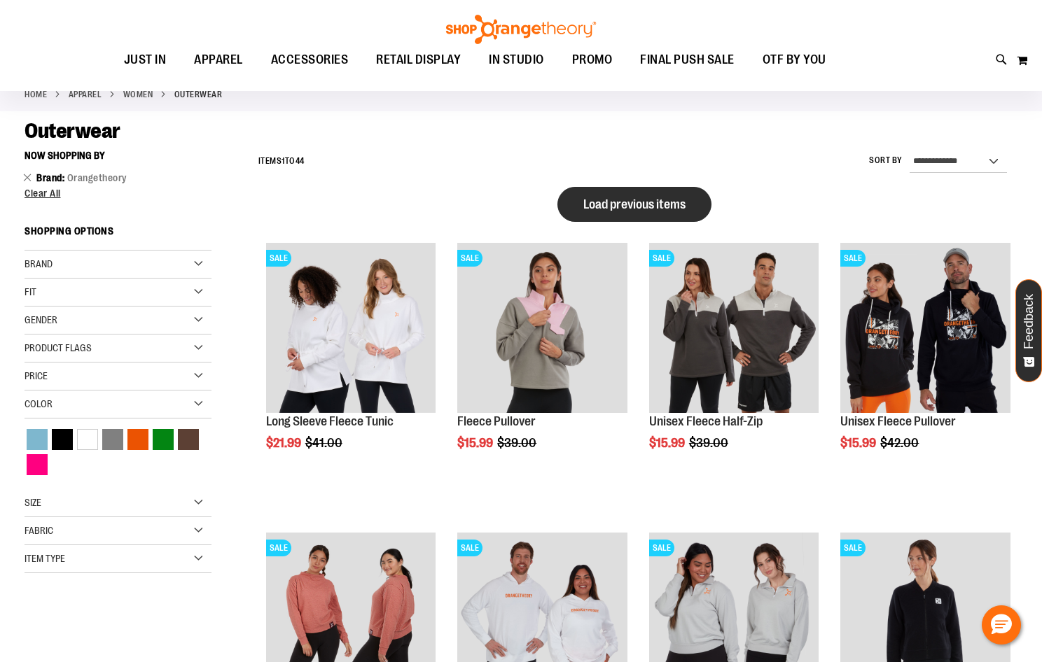
click at [644, 216] on button "Load previous items" at bounding box center [634, 204] width 154 height 35
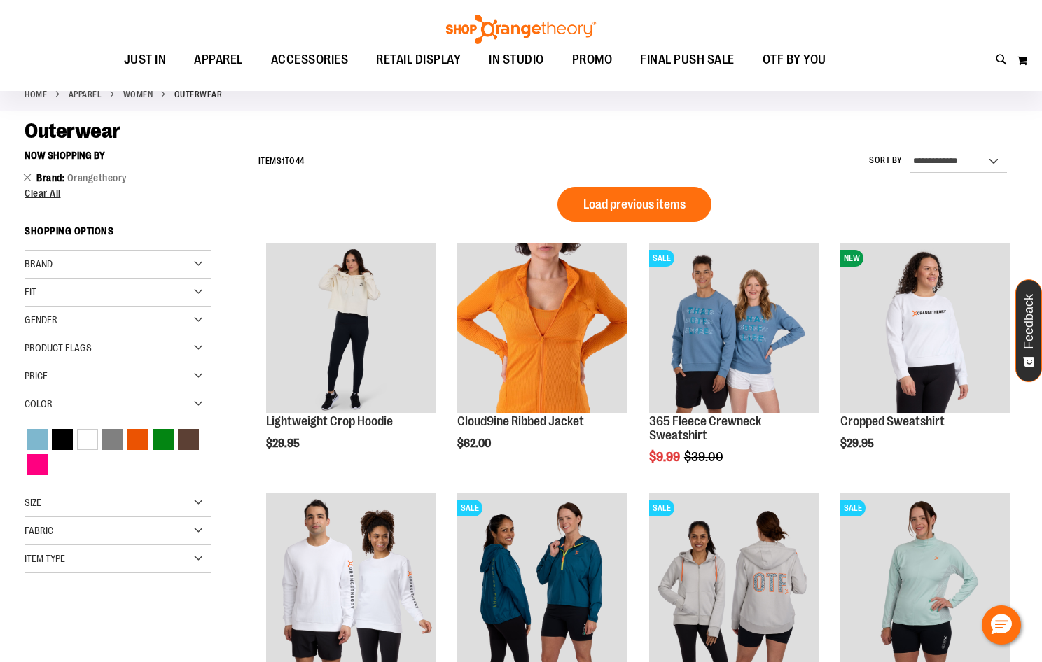
click at [122, 263] on div "Brand" at bounding box center [118, 265] width 187 height 28
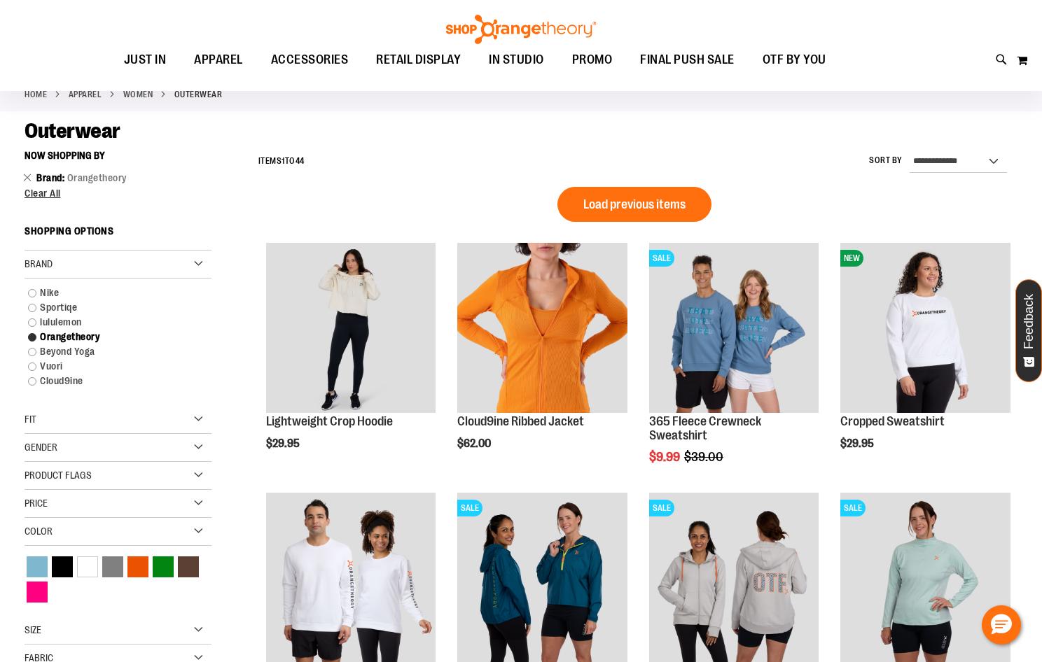
click at [160, 263] on div "Brand" at bounding box center [118, 265] width 187 height 28
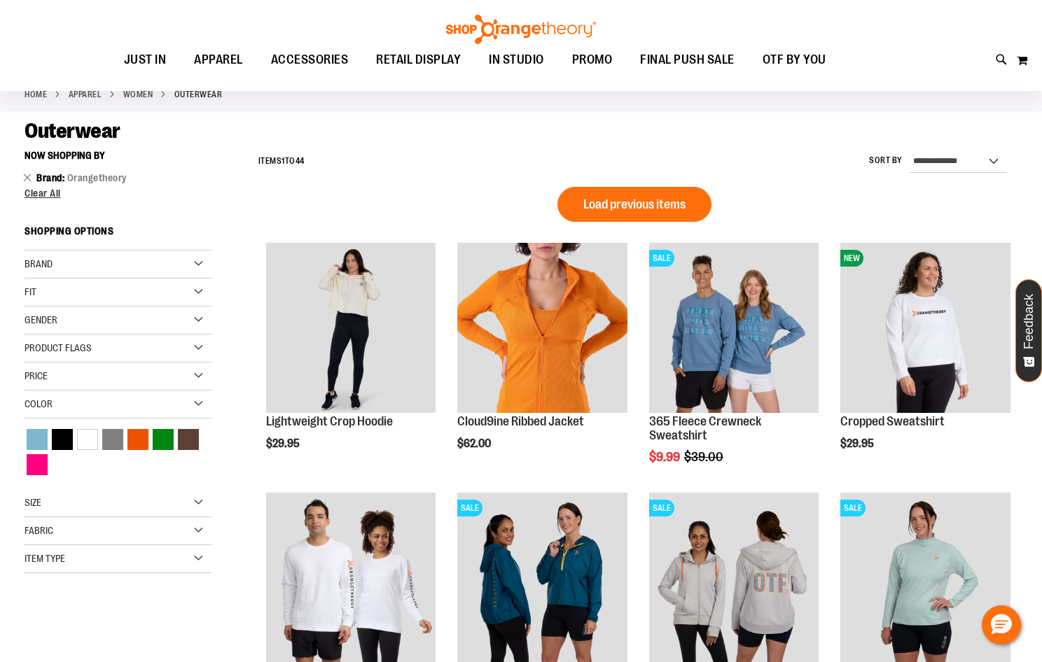
click at [92, 507] on div "Size" at bounding box center [118, 503] width 187 height 28
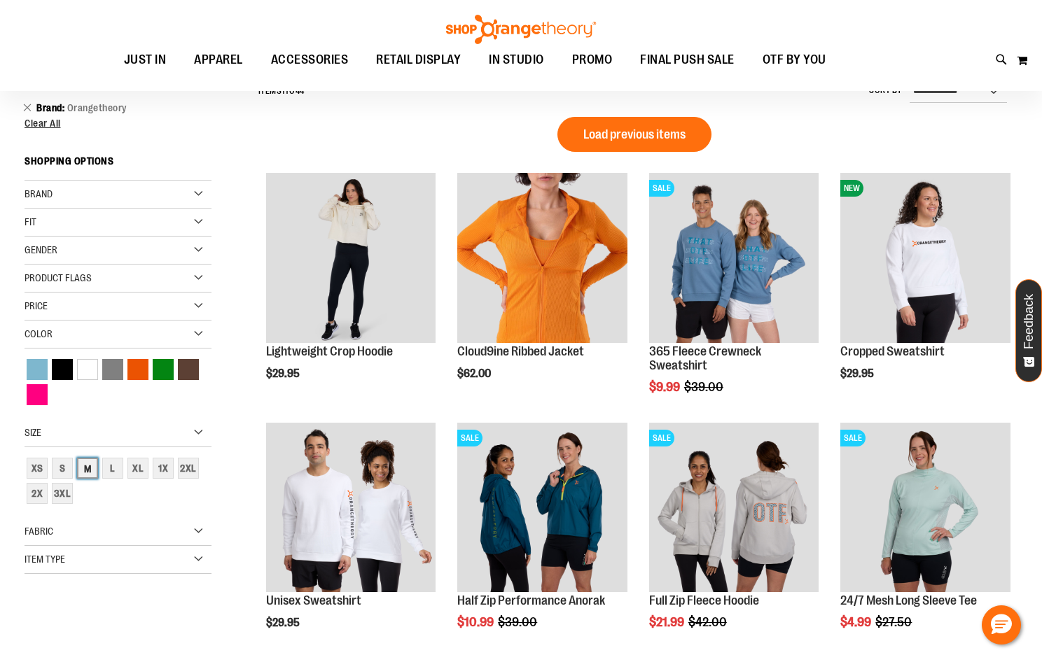
click at [84, 472] on div "M" at bounding box center [87, 468] width 21 height 21
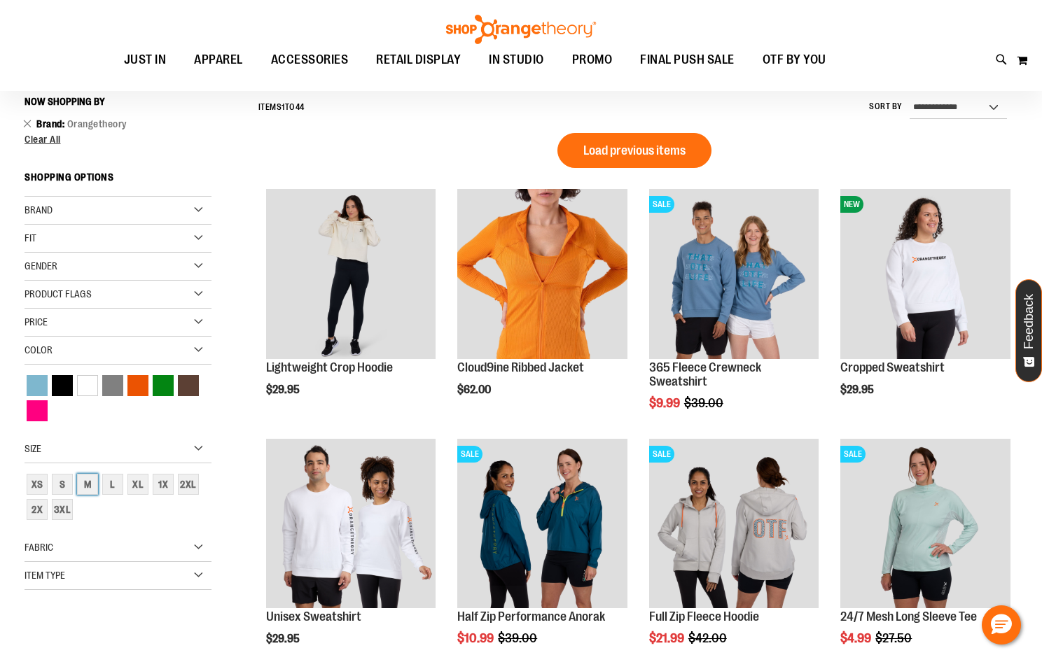
scroll to position [123, 0]
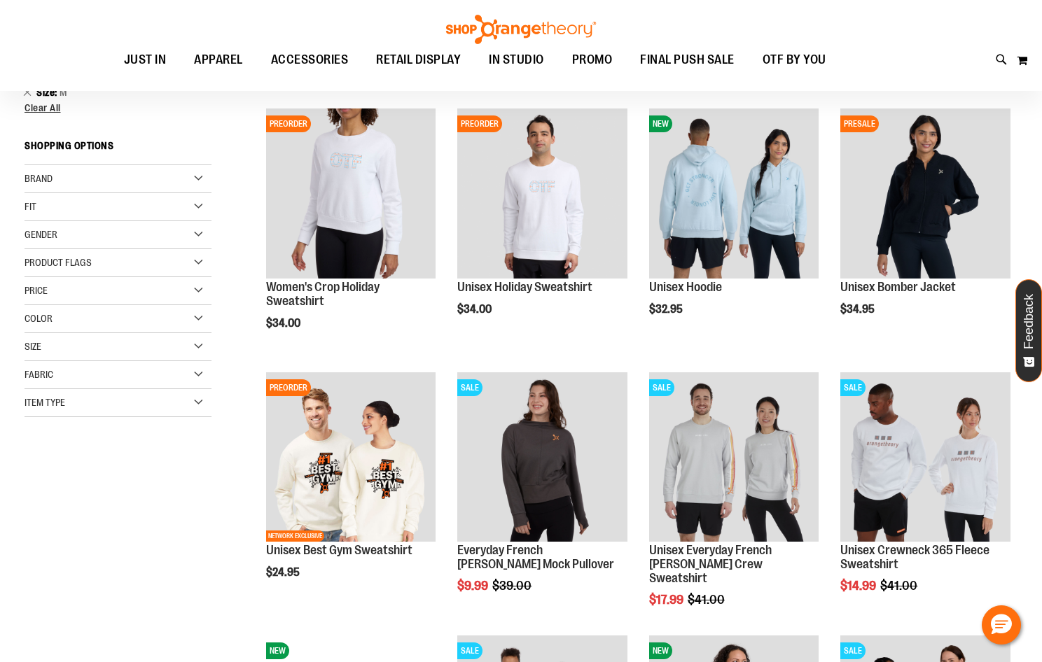
scroll to position [193, 0]
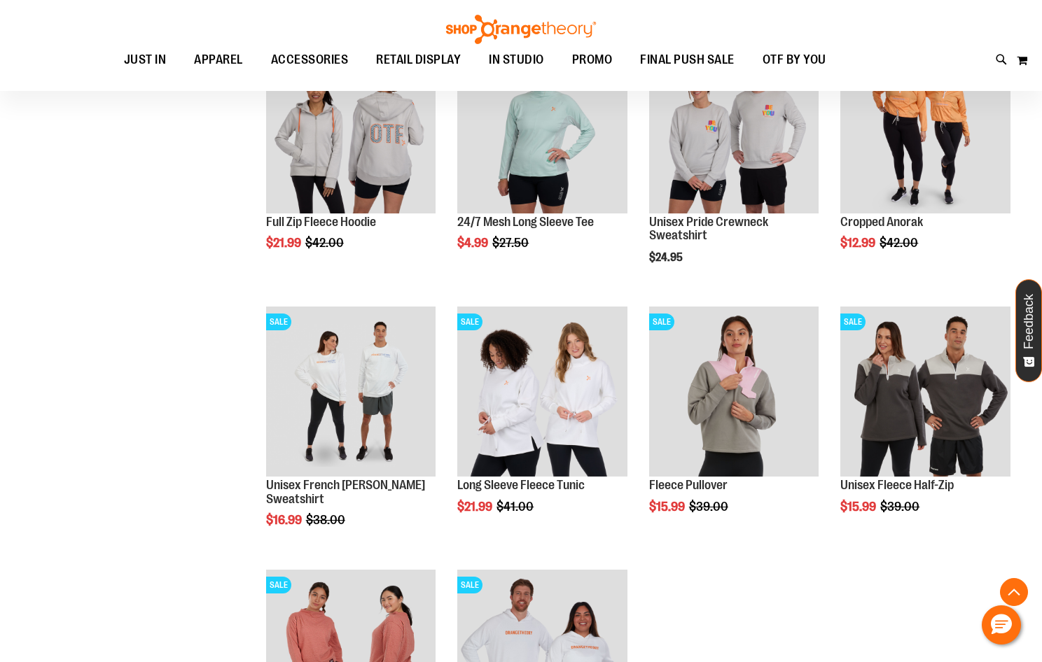
scroll to position [1103, 0]
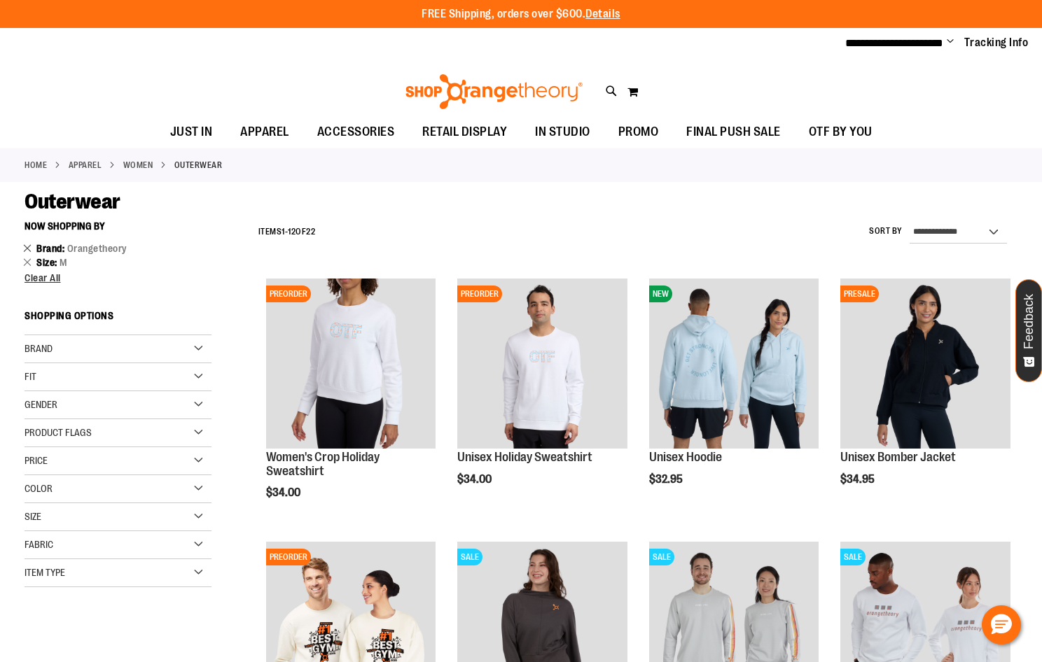
click at [27, 246] on link "Remove This Item" at bounding box center [27, 248] width 9 height 14
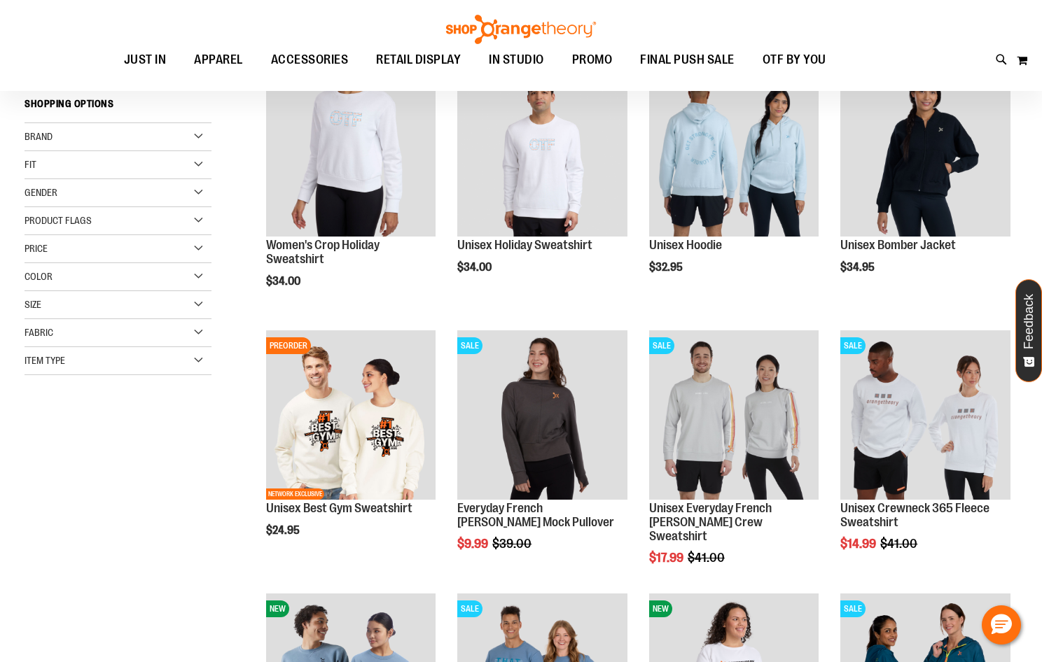
scroll to position [214, 0]
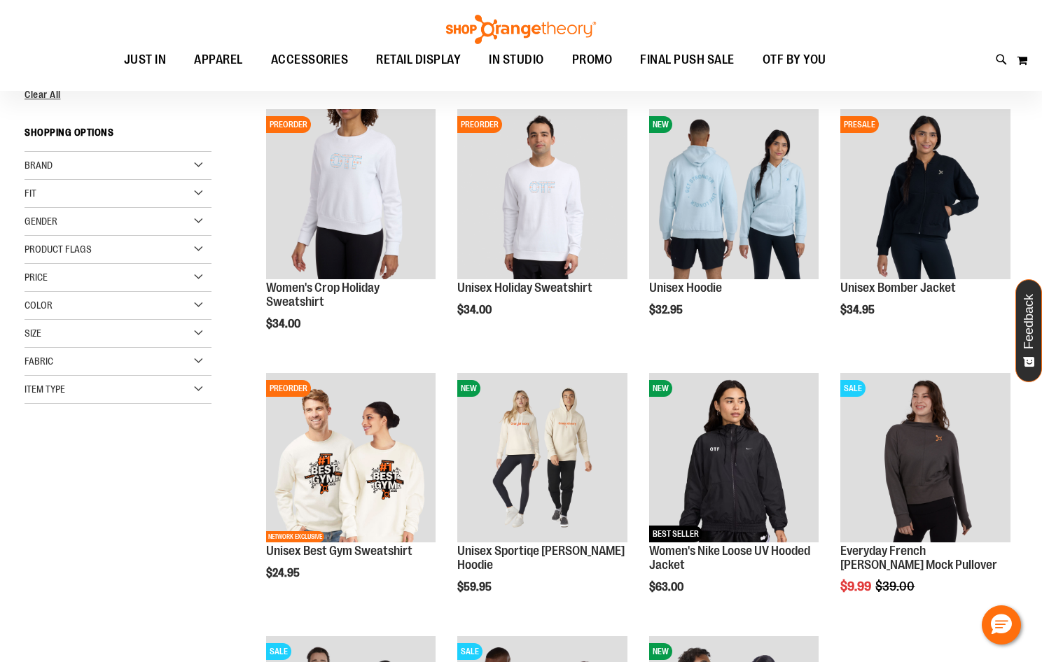
scroll to position [144, 0]
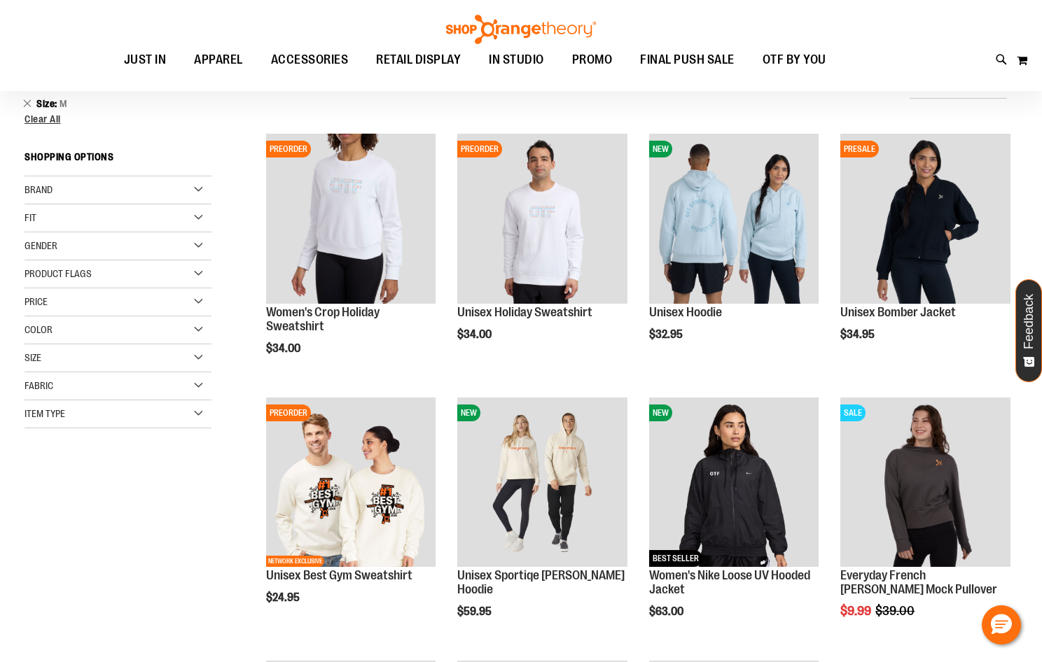
click at [181, 419] on div "Item Type" at bounding box center [118, 414] width 187 height 28
click at [32, 494] on link "Long Sleeve Shirts 1 item" at bounding box center [110, 494] width 179 height 15
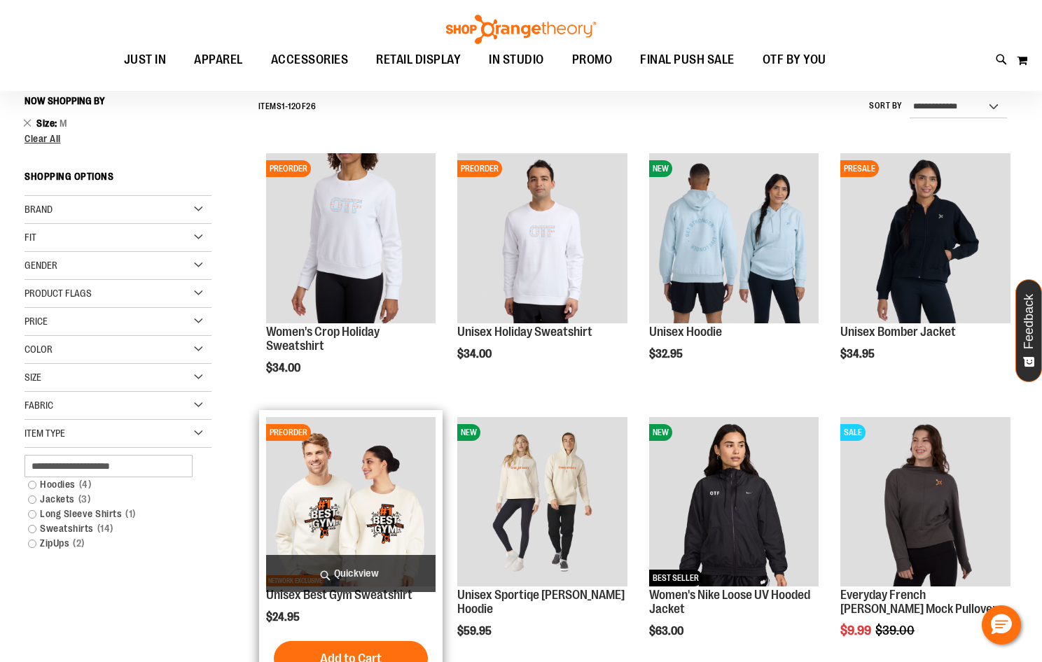
scroll to position [123, 0]
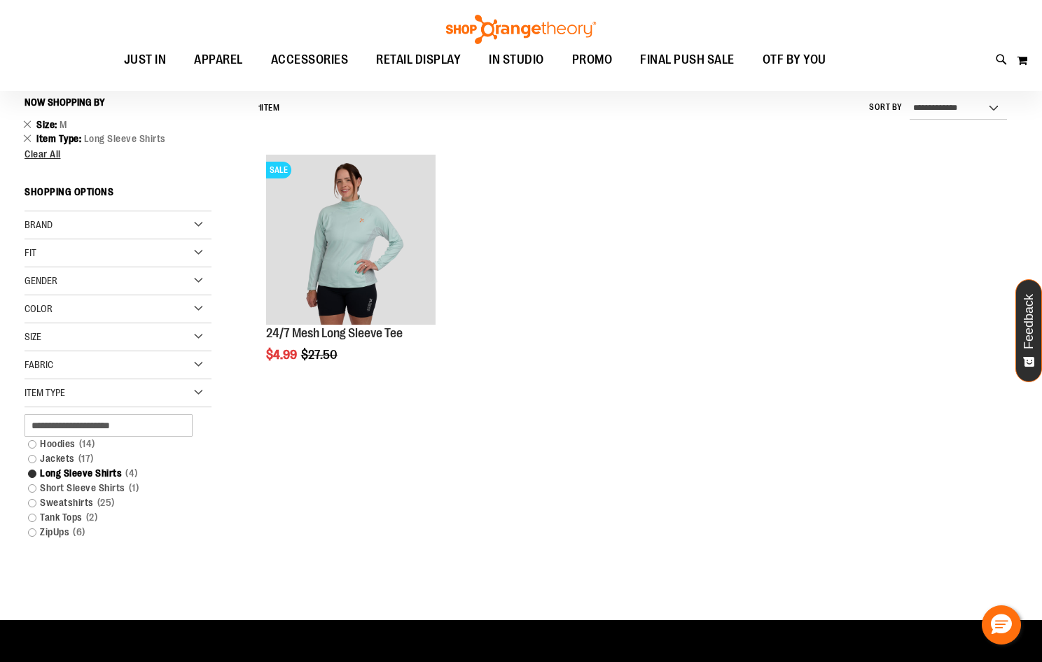
click at [524, 435] on div "**********" at bounding box center [624, 285] width 786 height 391
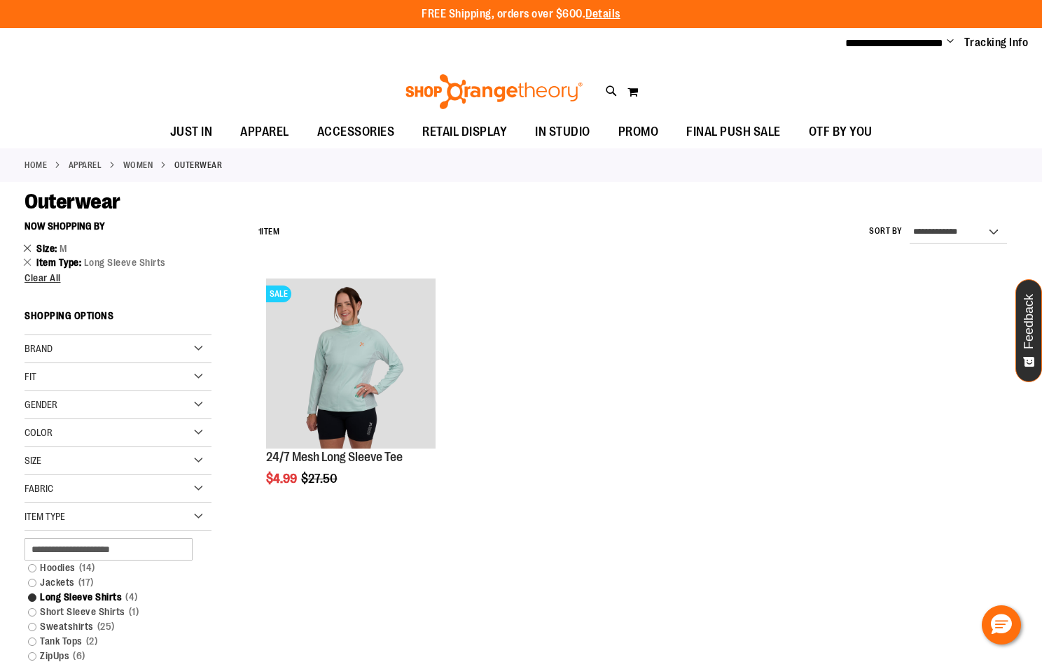
click at [27, 250] on link "Remove This Item" at bounding box center [27, 248] width 9 height 14
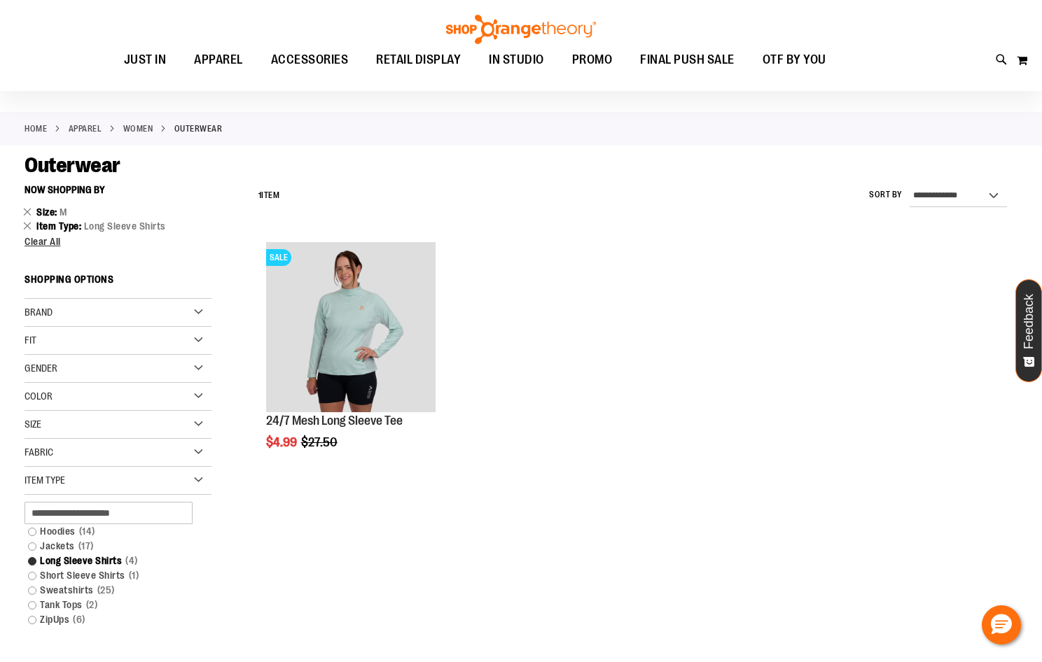
scroll to position [4, 0]
